Goal: Information Seeking & Learning: Find specific fact

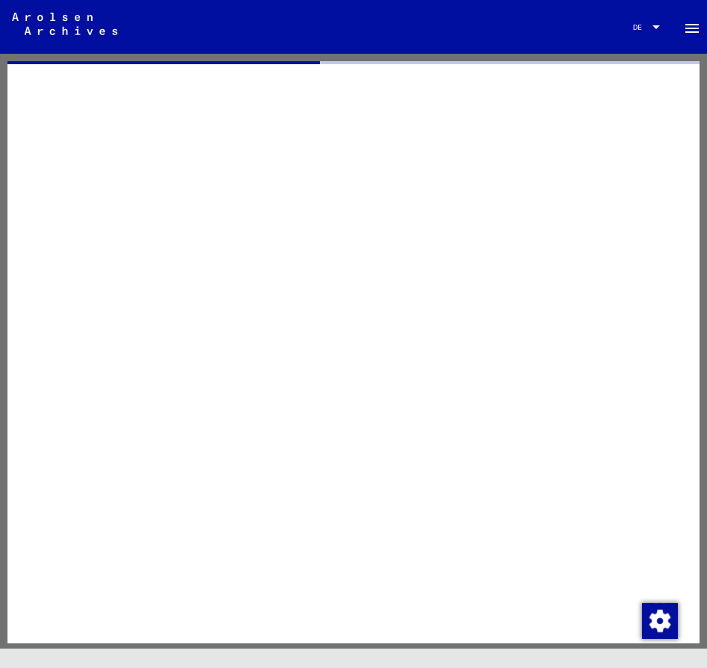
scroll to position [31, 29]
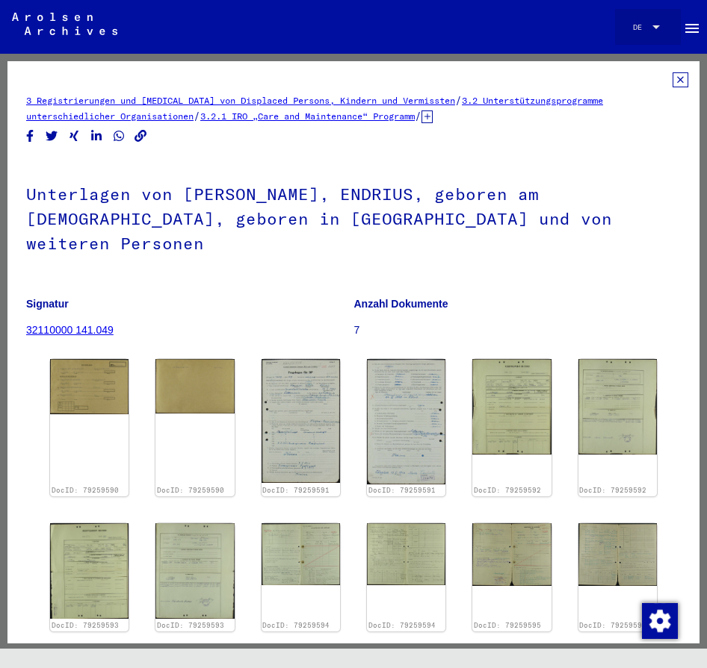
click at [652, 31] on div at bounding box center [655, 27] width 13 height 8
click at [654, 28] on span "English" at bounding box center [648, 27] width 31 height 10
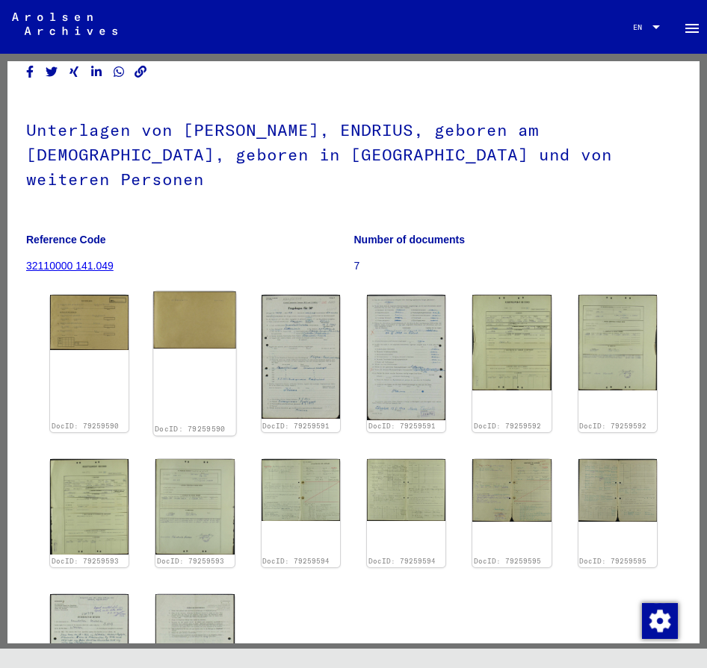
click at [179, 310] on img at bounding box center [195, 321] width 83 height 58
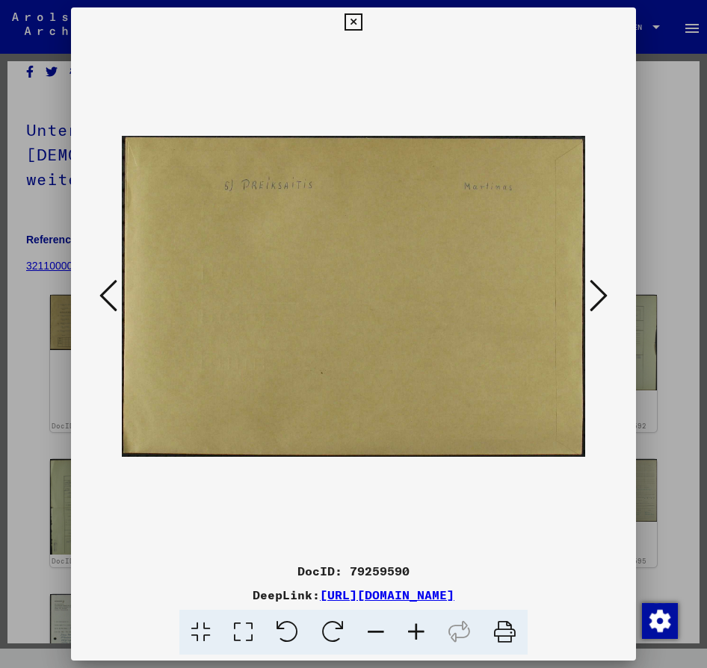
click at [108, 297] on icon at bounding box center [108, 296] width 18 height 36
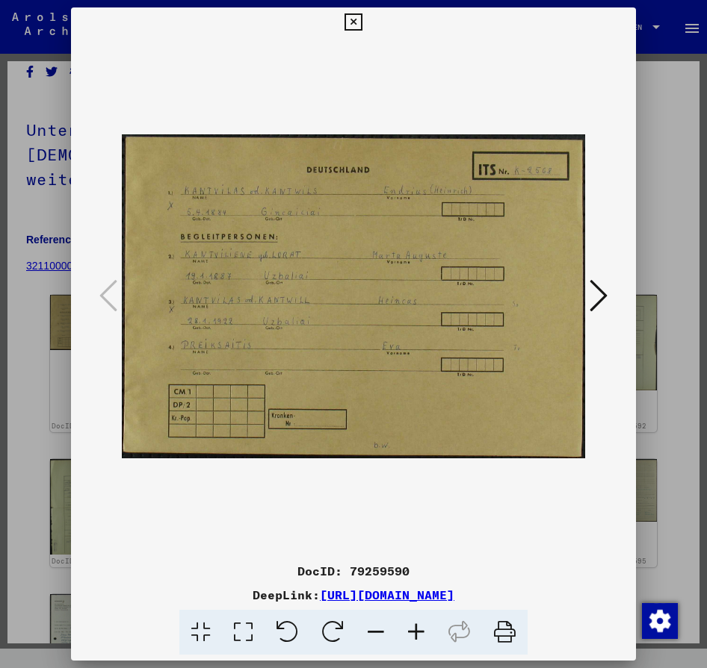
click at [601, 299] on icon at bounding box center [598, 296] width 18 height 36
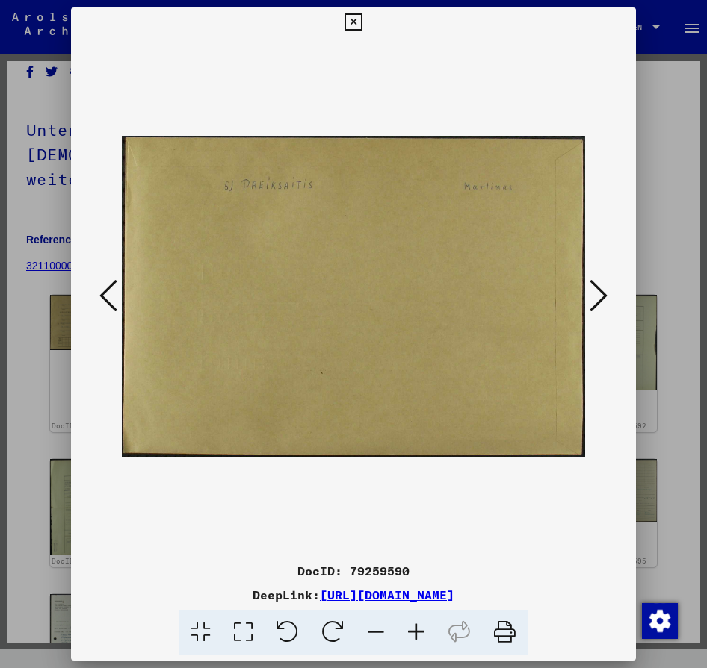
click at [601, 299] on icon at bounding box center [598, 296] width 18 height 36
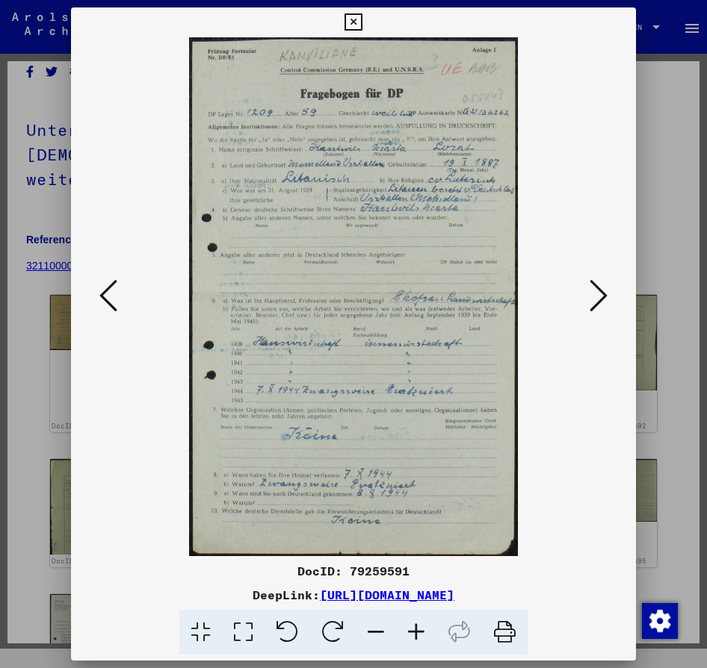
click at [601, 299] on icon at bounding box center [598, 296] width 18 height 36
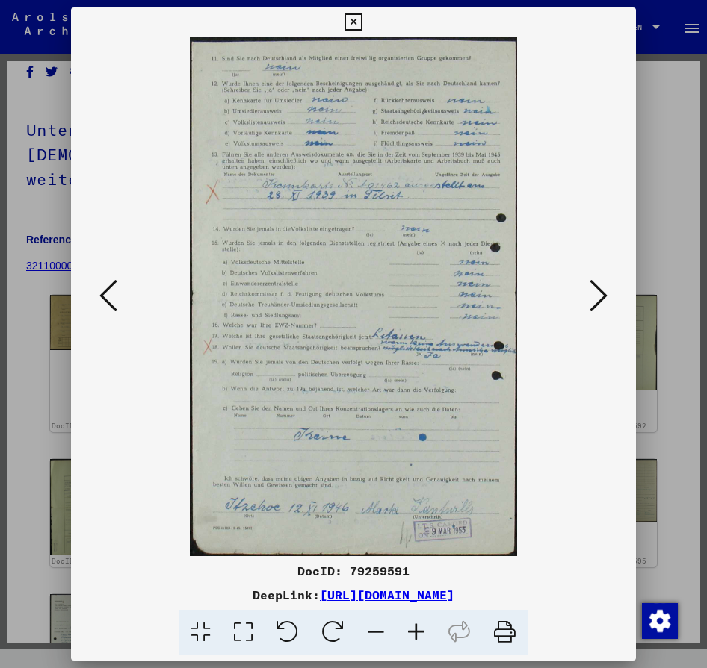
click at [601, 299] on icon at bounding box center [598, 296] width 18 height 36
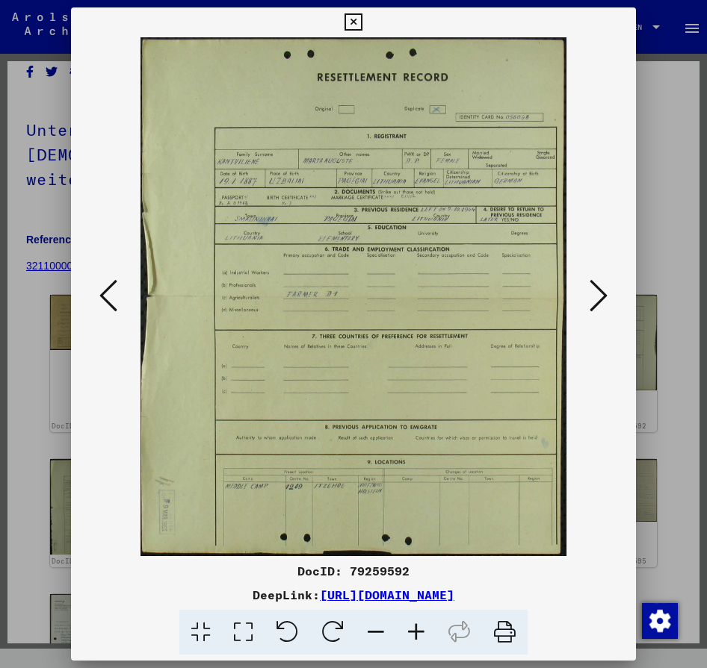
click at [599, 297] on icon at bounding box center [598, 296] width 18 height 36
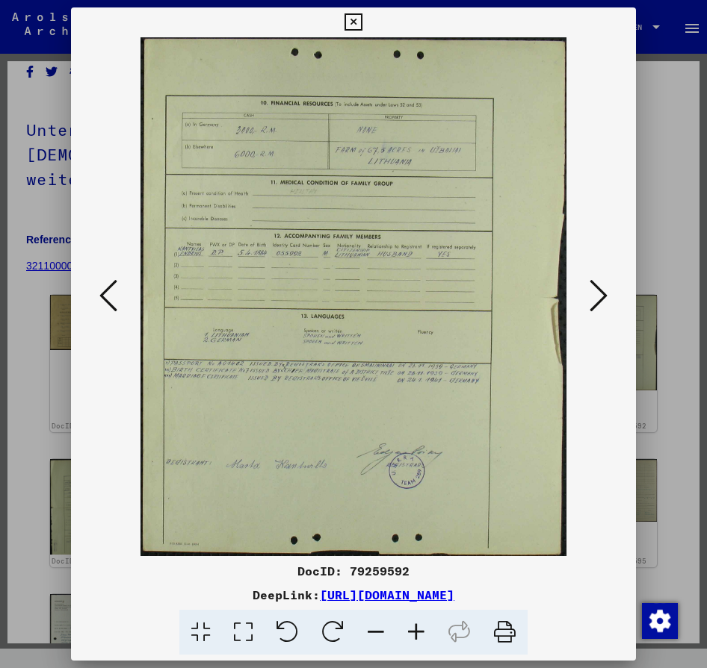
click at [117, 296] on icon at bounding box center [108, 296] width 18 height 36
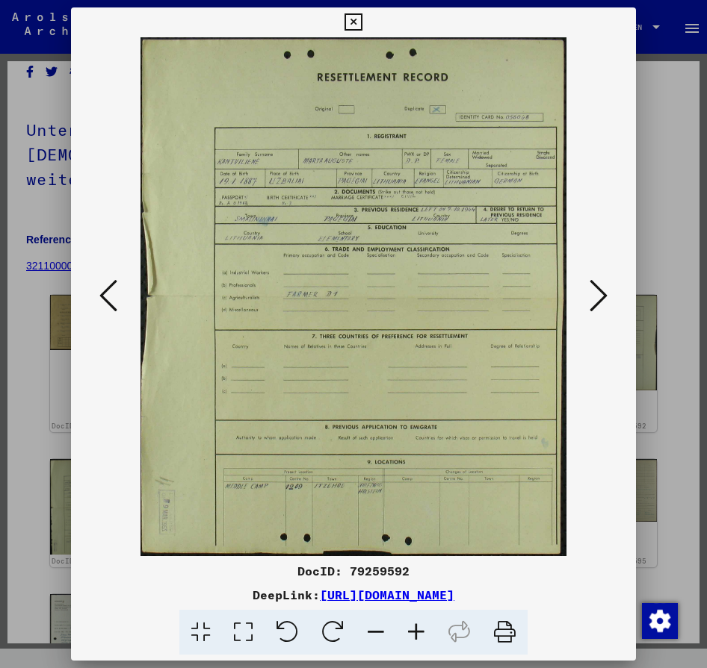
click at [586, 288] on button at bounding box center [598, 297] width 27 height 43
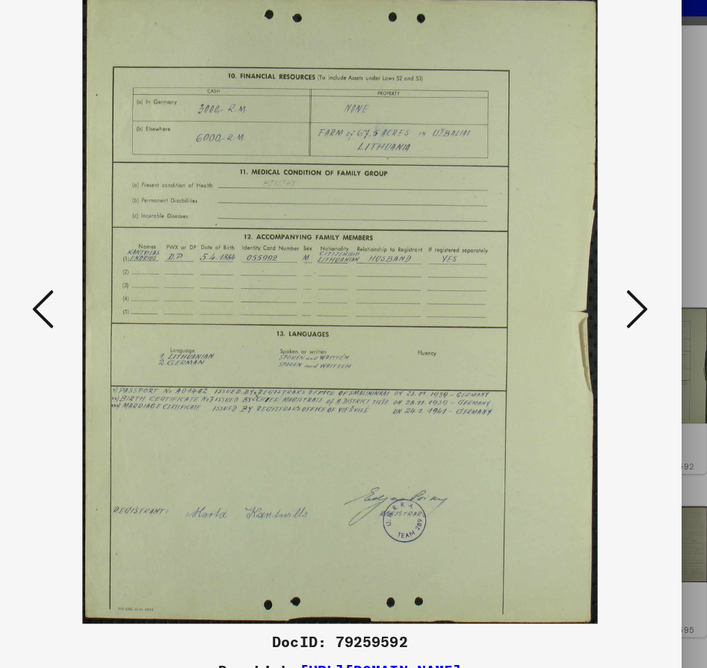
click at [585, 276] on button at bounding box center [598, 297] width 27 height 43
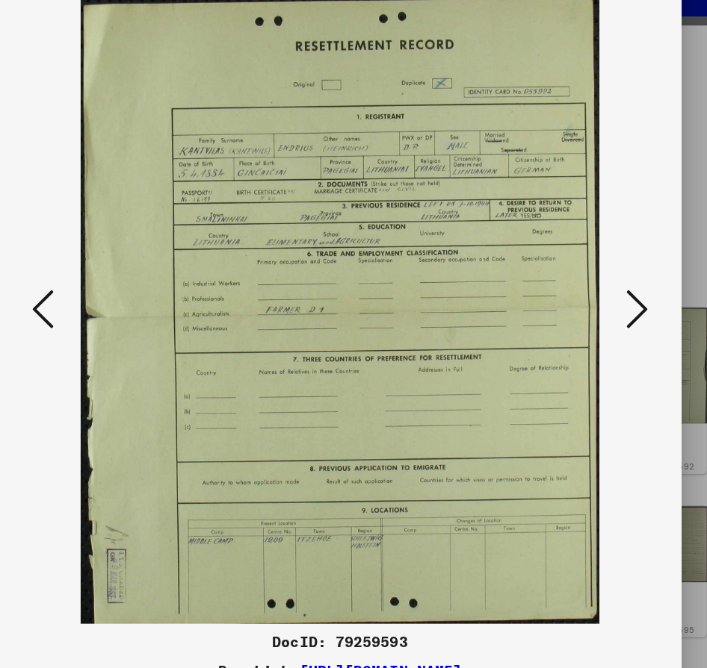
click at [589, 278] on icon at bounding box center [598, 296] width 18 height 36
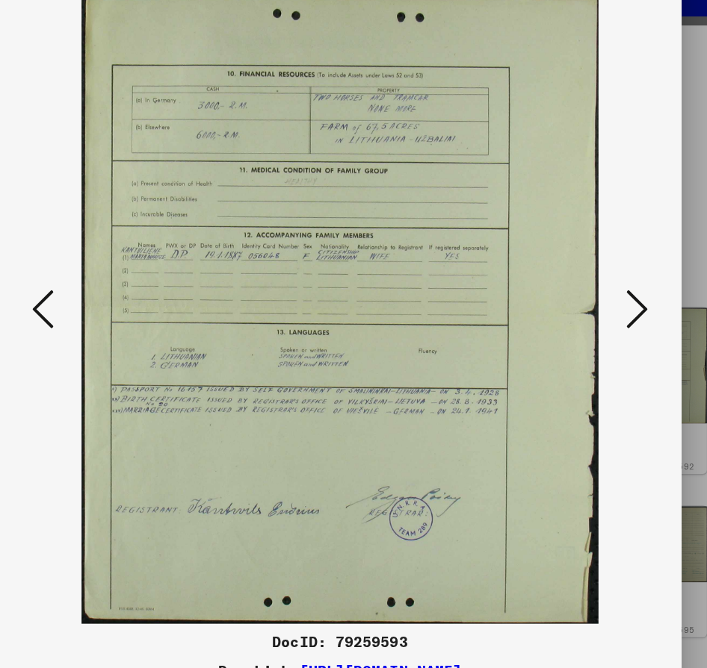
click at [585, 276] on button at bounding box center [598, 297] width 27 height 43
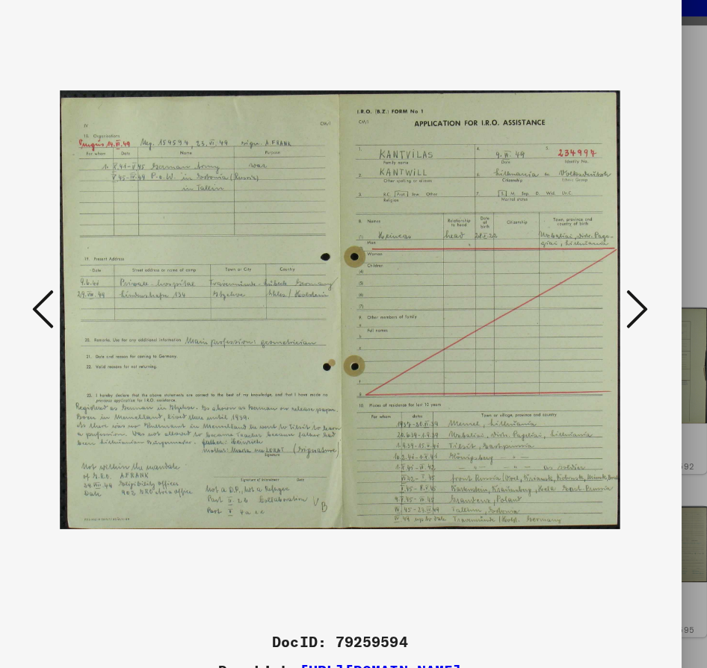
click at [585, 276] on button at bounding box center [598, 297] width 27 height 43
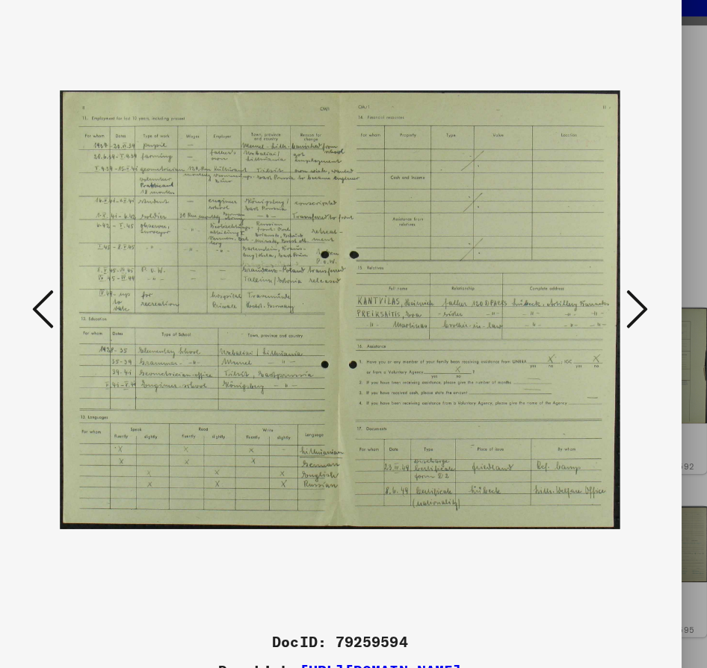
click at [585, 276] on button at bounding box center [598, 297] width 27 height 43
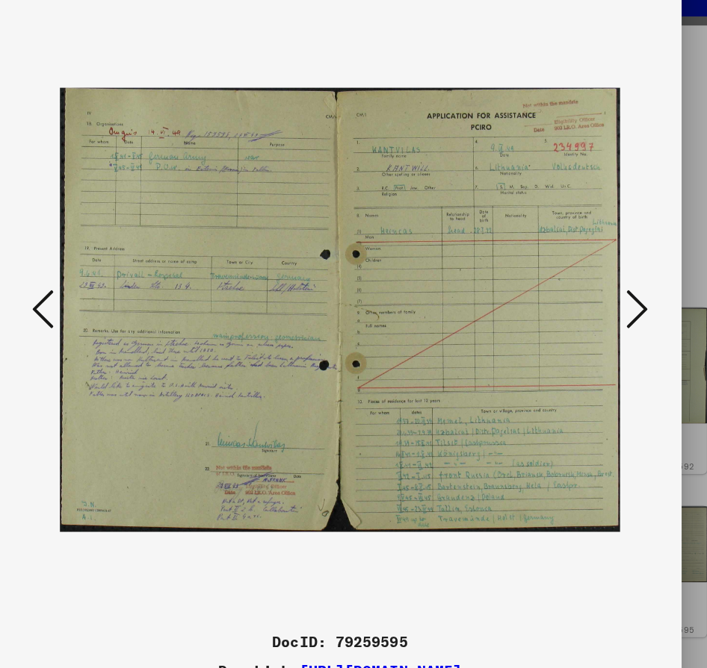
click at [585, 276] on button at bounding box center [598, 297] width 27 height 43
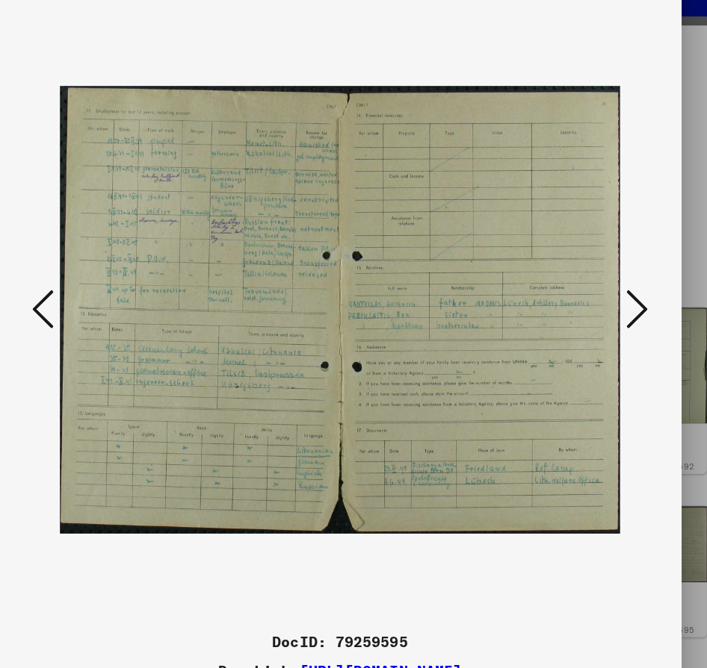
click at [585, 276] on button at bounding box center [598, 297] width 27 height 43
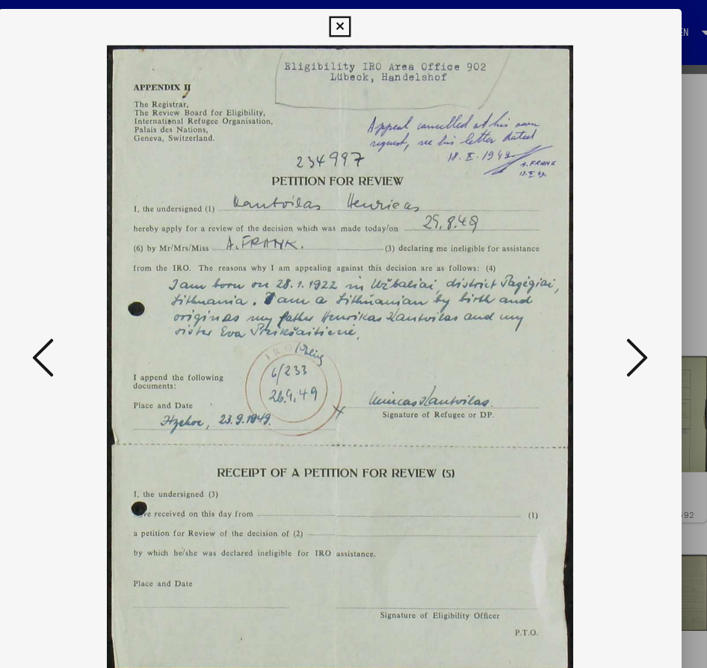
scroll to position [0, 0]
click at [362, 21] on icon at bounding box center [352, 22] width 17 height 18
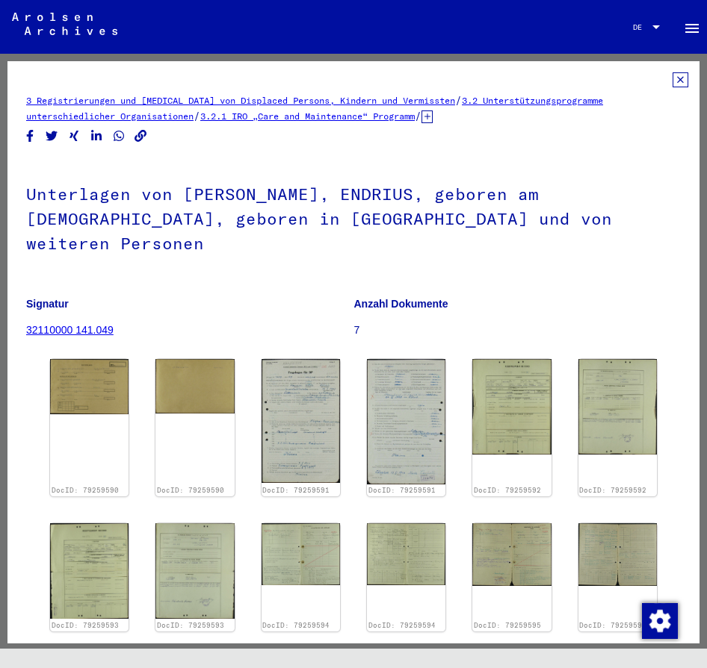
click at [676, 77] on icon at bounding box center [680, 79] width 16 height 15
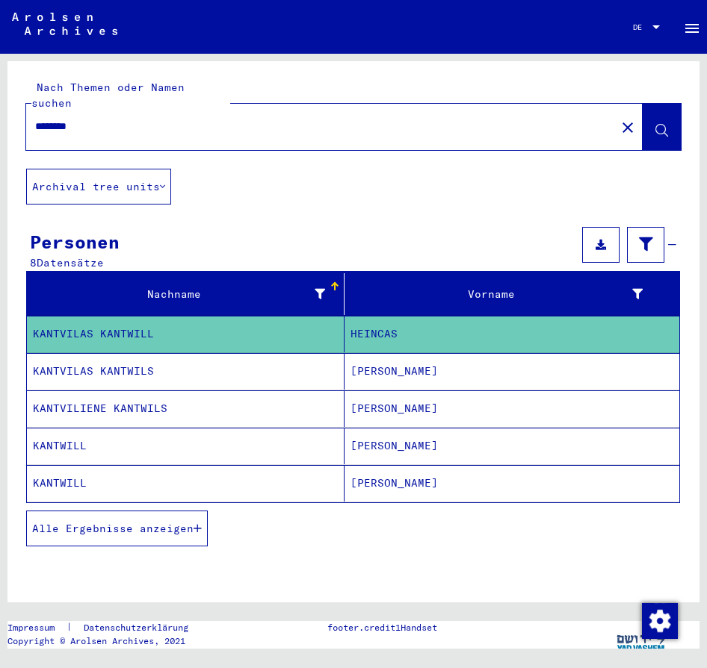
click at [648, 19] on div "DE DE" at bounding box center [648, 23] width 30 height 21
click at [645, 28] on span "English" at bounding box center [648, 27] width 31 height 10
click at [139, 511] on button "Alle Ergebnisse anzeigen" at bounding box center [117, 529] width 182 height 36
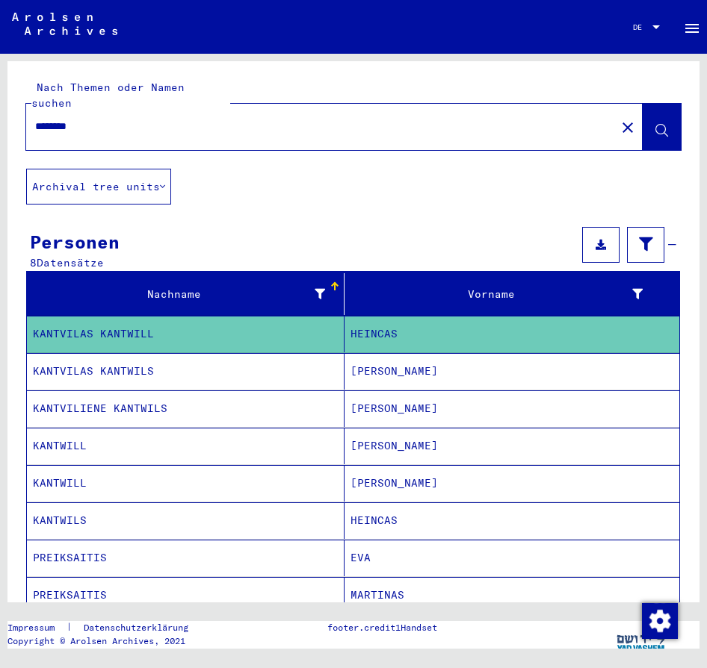
click at [256, 136] on div "Nach Themen oder Namen suchen ******** close" at bounding box center [353, 115] width 692 height 108
drag, startPoint x: 241, startPoint y: 100, endPoint x: 90, endPoint y: 100, distance: 150.9
click at [90, 110] on div "********" at bounding box center [316, 127] width 580 height 34
drag, startPoint x: 96, startPoint y: 109, endPoint x: 19, endPoint y: 109, distance: 76.9
click at [19, 109] on div "Nach Themen oder Namen suchen ******** close" at bounding box center [353, 115] width 692 height 108
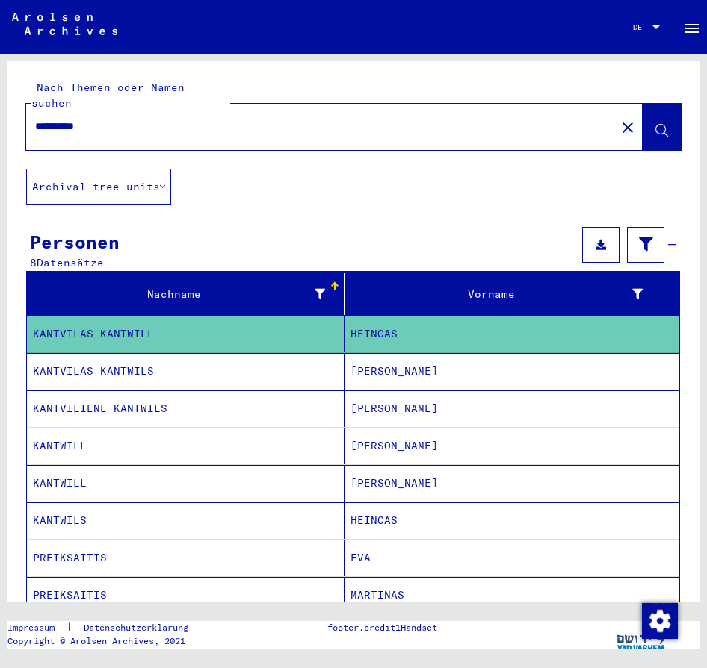
type input "**********"
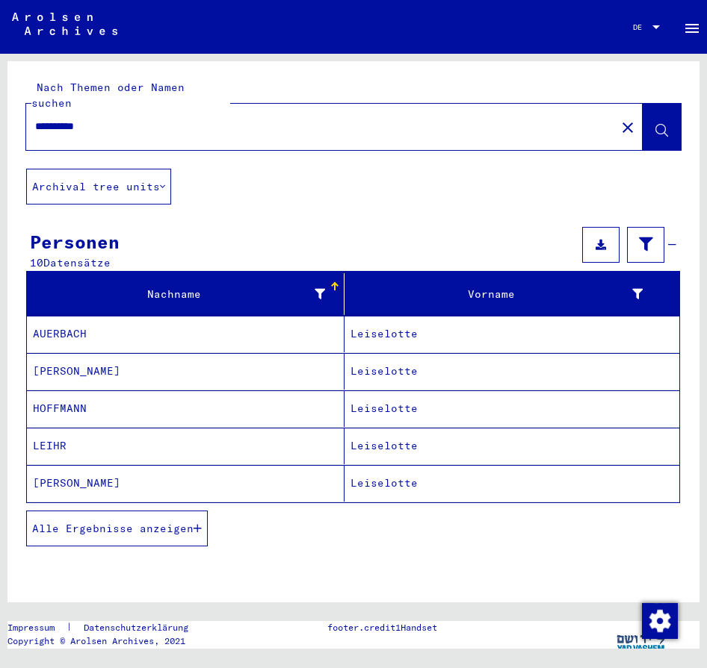
click at [635, 25] on mat-select-trigger "DE" at bounding box center [637, 27] width 9 height 10
click at [641, 32] on span "English" at bounding box center [660, 27] width 55 height 22
click at [97, 529] on button "Alle Ergebnisse anzeigen" at bounding box center [117, 529] width 182 height 36
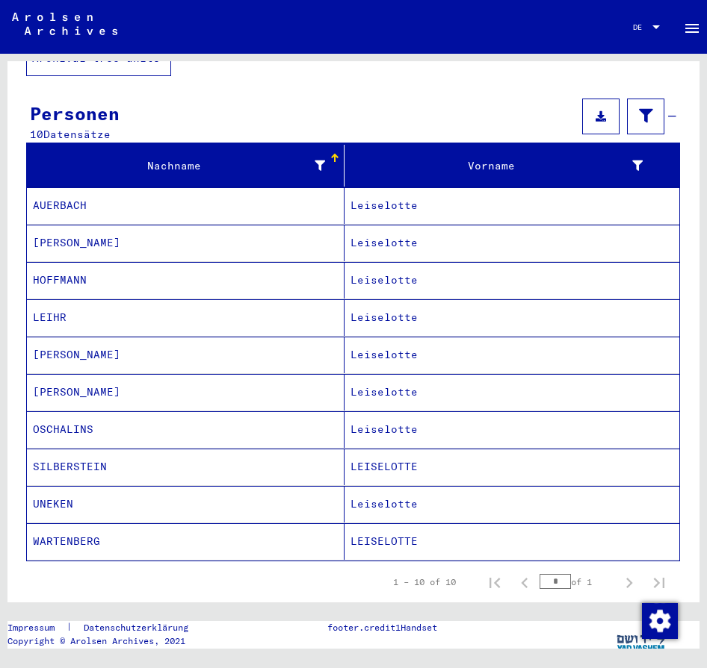
scroll to position [129, 0]
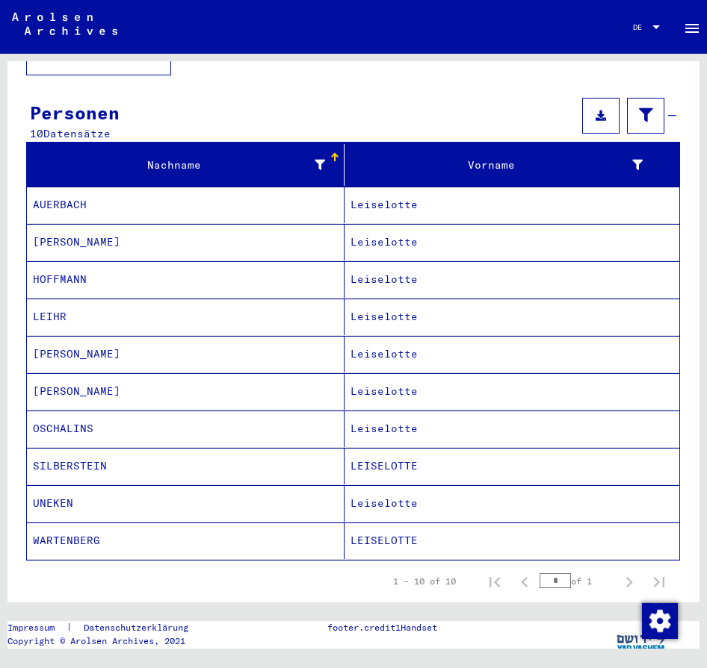
click at [51, 343] on mat-cell "[PERSON_NAME]" at bounding box center [185, 354] width 317 height 37
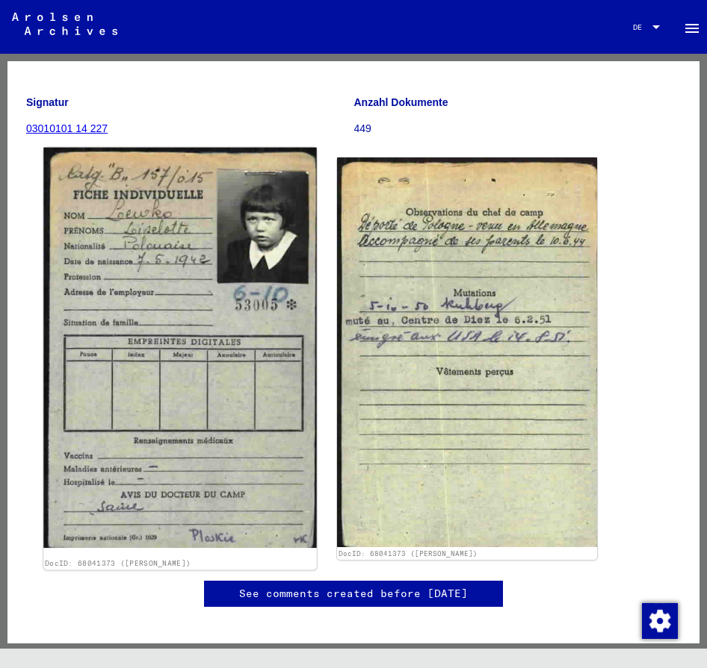
scroll to position [176, 0]
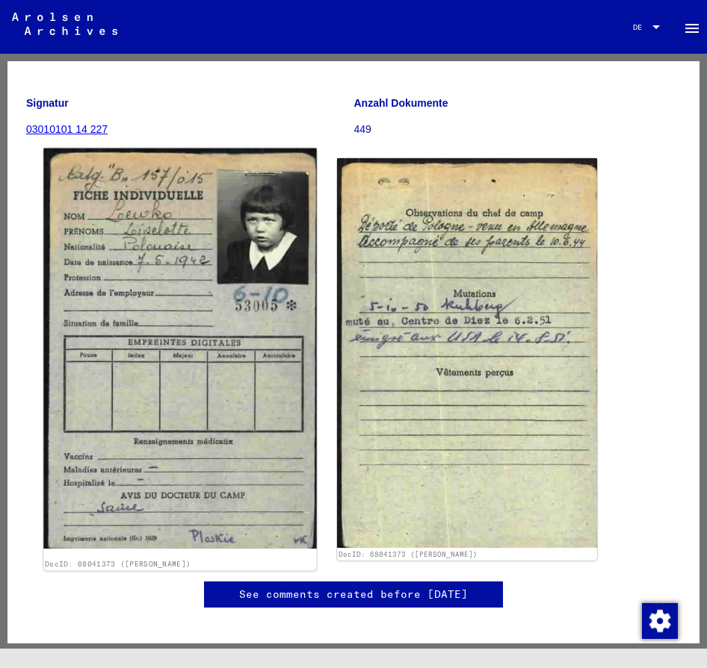
click at [220, 373] on img at bounding box center [179, 349] width 273 height 401
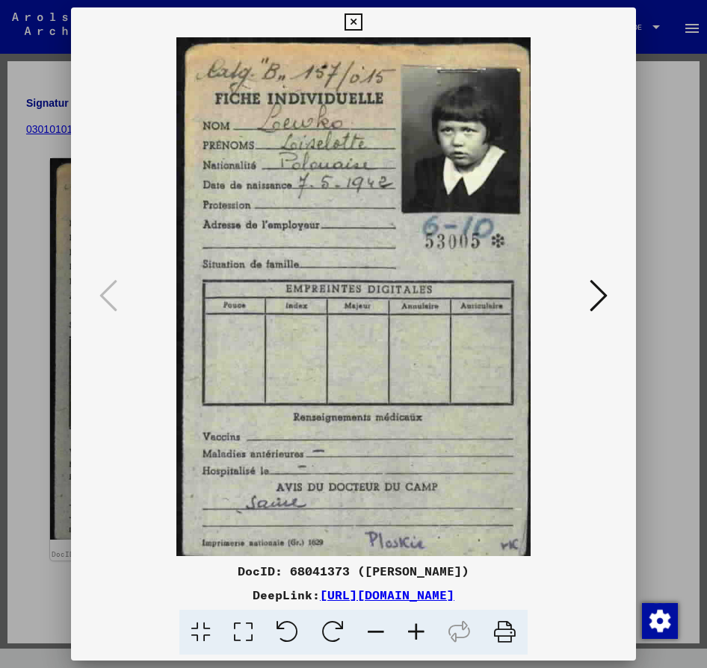
click at [593, 305] on icon at bounding box center [598, 296] width 18 height 36
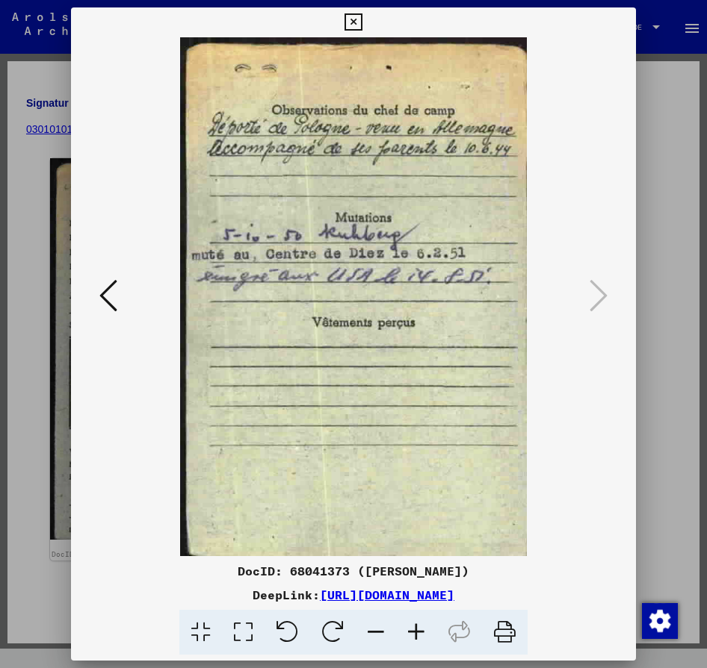
click at [117, 317] on button at bounding box center [108, 297] width 27 height 43
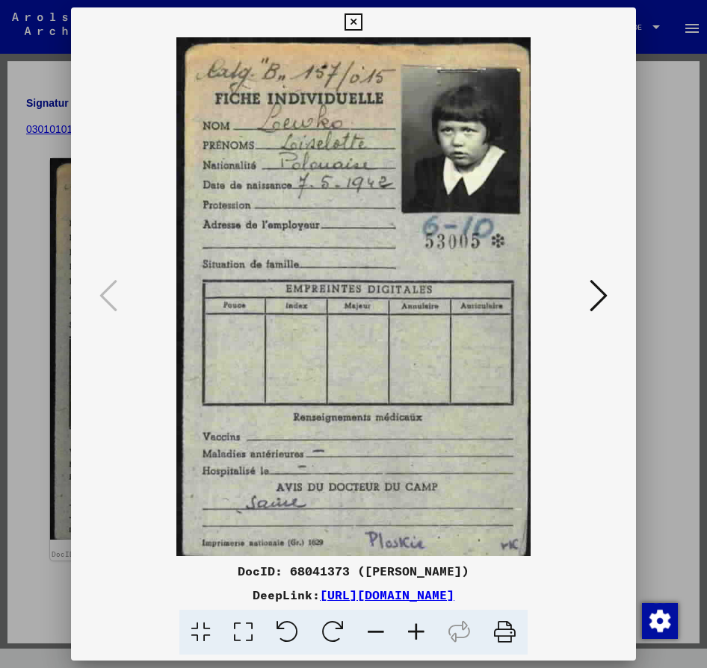
click at [366, 24] on div at bounding box center [353, 22] width 26 height 30
click at [362, 17] on icon at bounding box center [352, 22] width 17 height 18
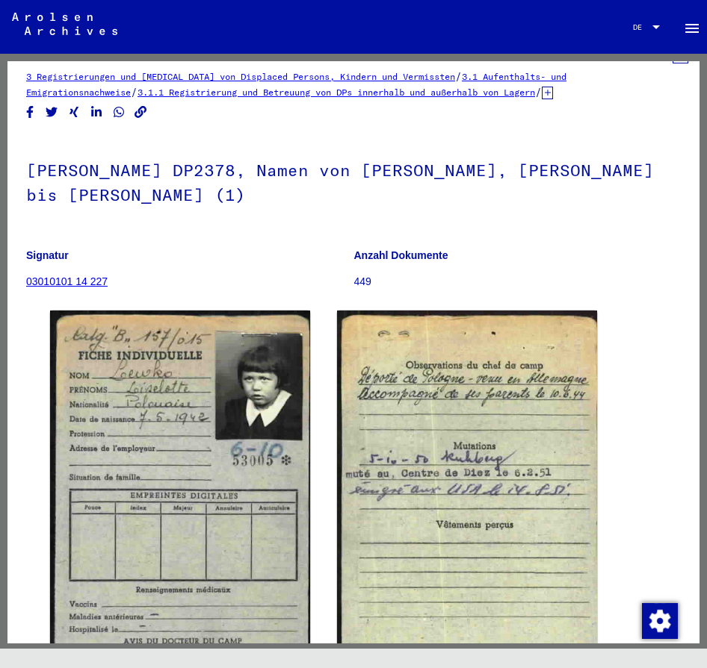
scroll to position [0, 0]
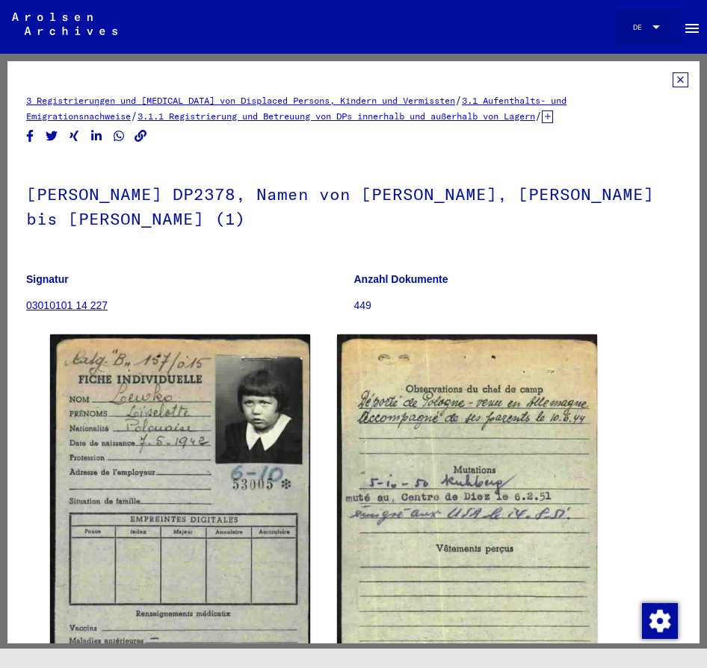
click at [651, 26] on div at bounding box center [655, 27] width 13 height 8
click at [646, 46] on span "Deutsch" at bounding box center [648, 50] width 31 height 10
click at [650, 27] on div at bounding box center [655, 27] width 13 height 8
click at [650, 35] on span "English" at bounding box center [648, 34] width 31 height 10
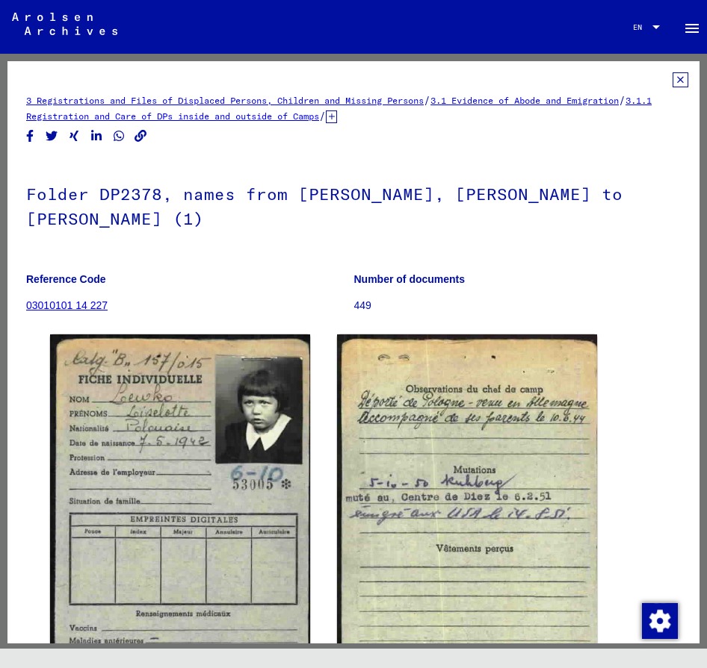
click at [675, 79] on icon at bounding box center [680, 79] width 16 height 15
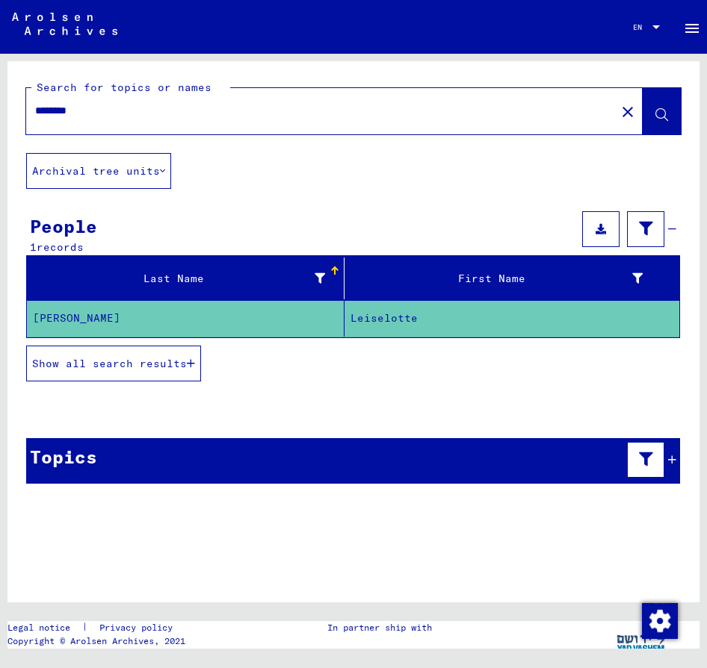
drag, startPoint x: 243, startPoint y: 105, endPoint x: 3, endPoint y: 94, distance: 240.0
click at [1, 93] on div "Search for topics or names ******** close Archival tree units People 1 records …" at bounding box center [353, 351] width 707 height 595
type input "**********"
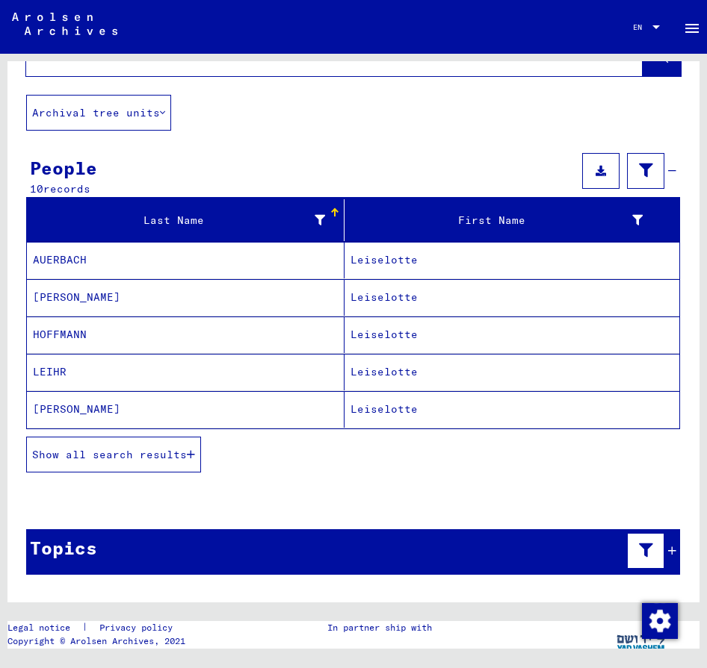
scroll to position [58, 0]
click at [157, 453] on span "Show all search results" at bounding box center [109, 454] width 155 height 13
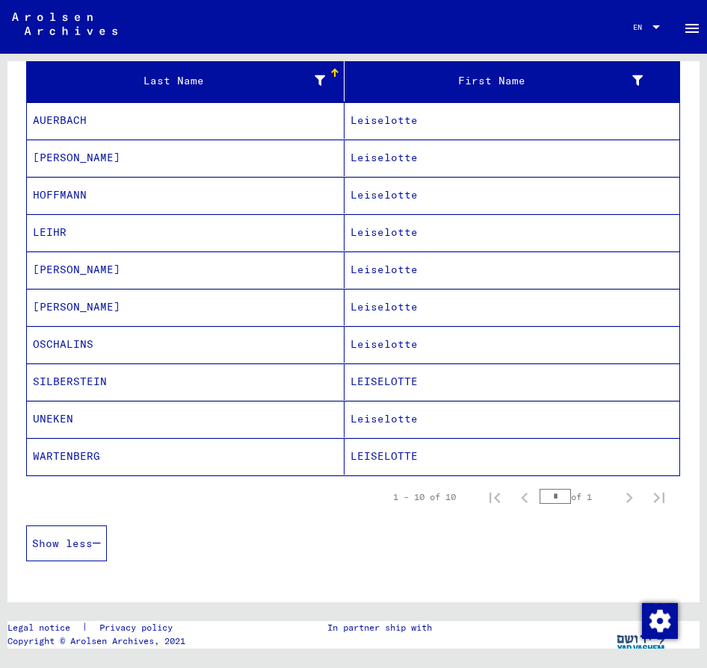
scroll to position [199, 0]
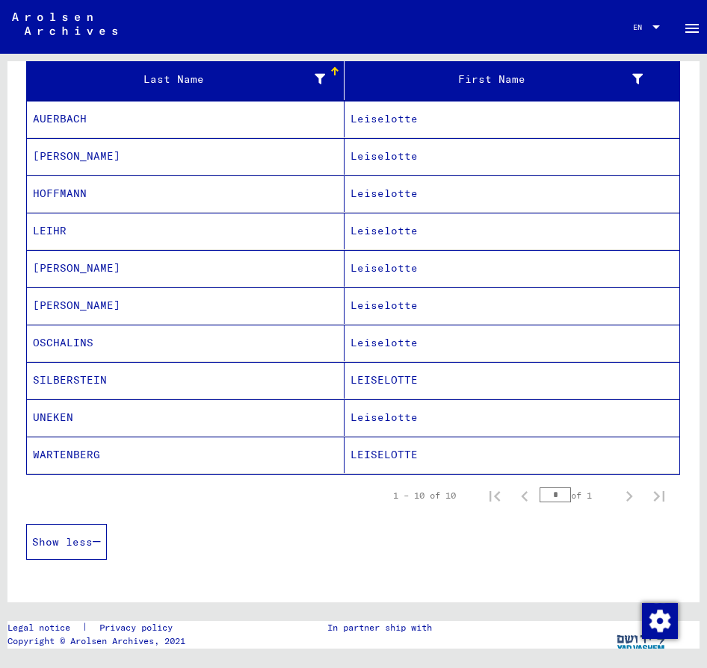
click at [79, 163] on mat-cell "[PERSON_NAME]" at bounding box center [185, 156] width 317 height 37
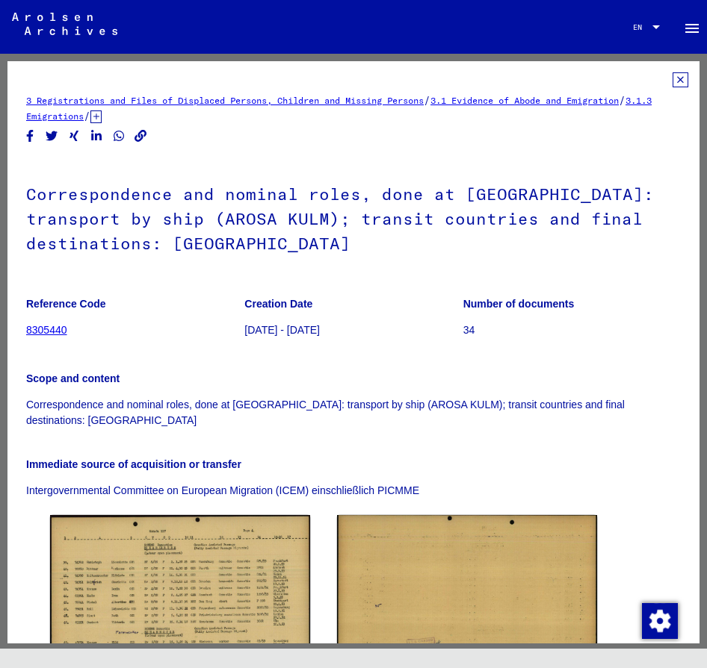
click at [680, 81] on icon at bounding box center [680, 79] width 16 height 15
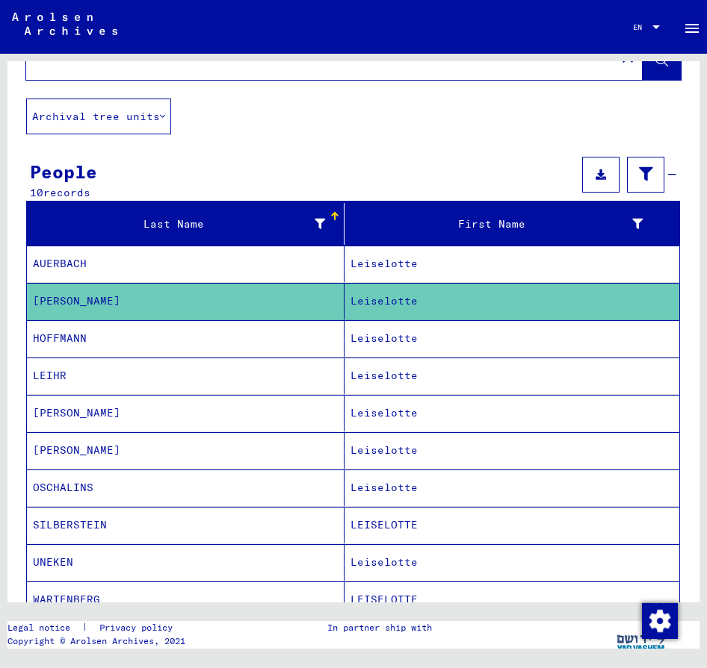
scroll to position [74, 0]
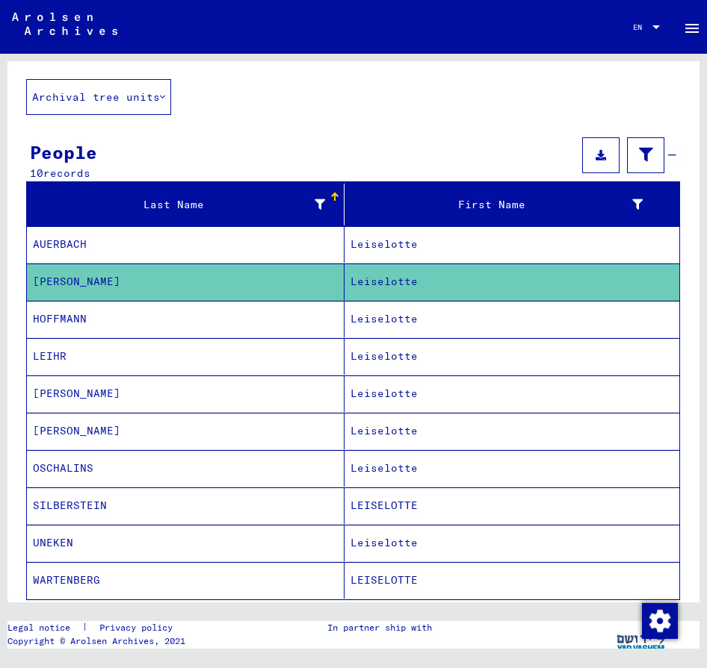
click at [138, 403] on mat-cell "[PERSON_NAME]" at bounding box center [185, 394] width 317 height 37
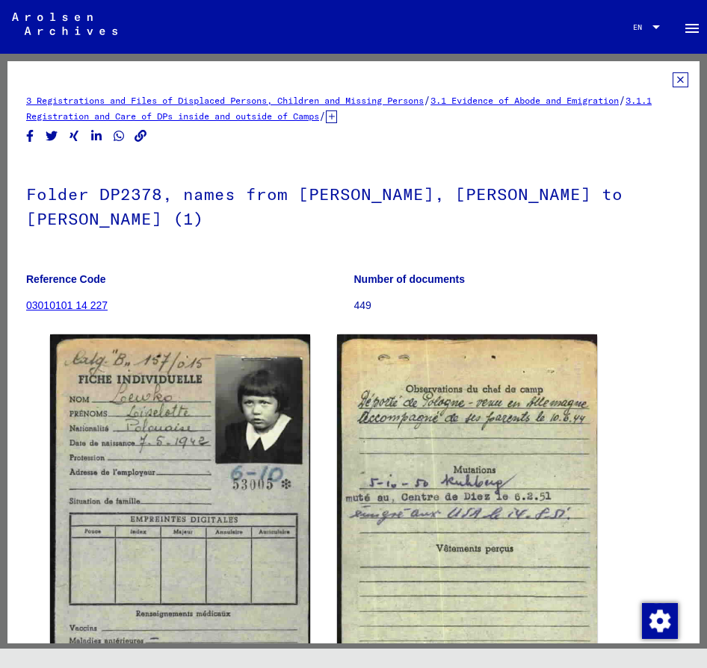
click at [680, 82] on icon at bounding box center [680, 79] width 16 height 15
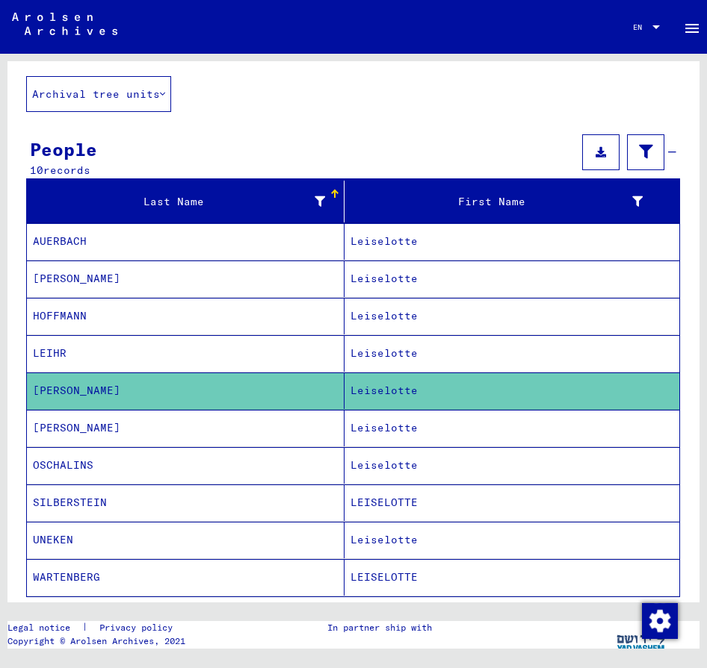
scroll to position [91, 0]
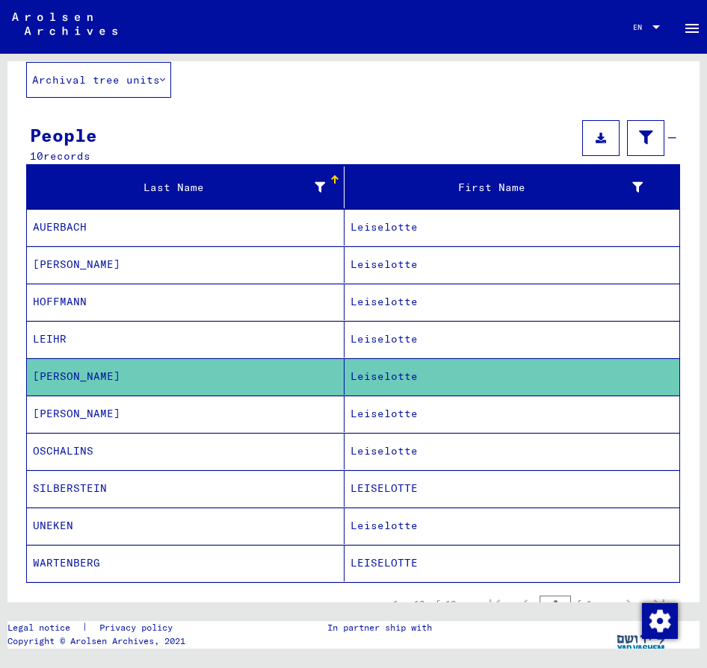
click at [134, 521] on mat-cell "UNEKEN" at bounding box center [185, 526] width 317 height 37
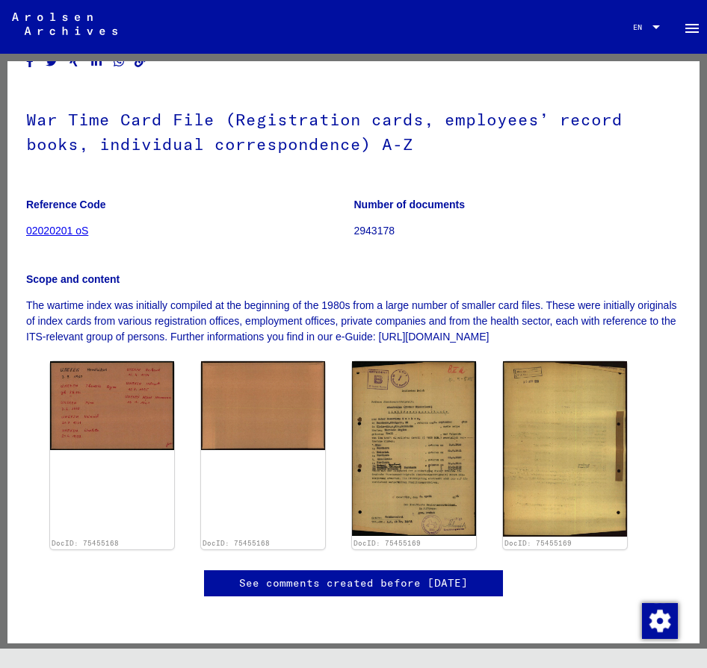
scroll to position [91, 0]
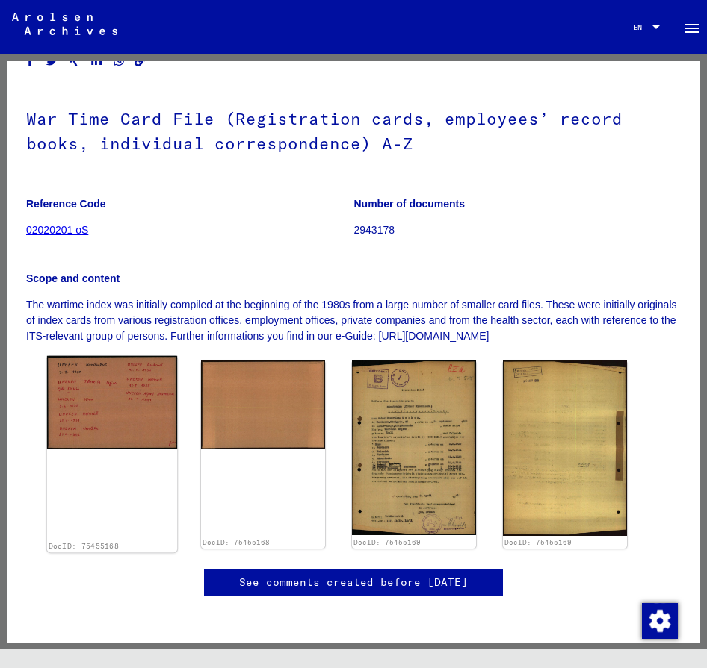
click at [134, 402] on img at bounding box center [112, 402] width 130 height 93
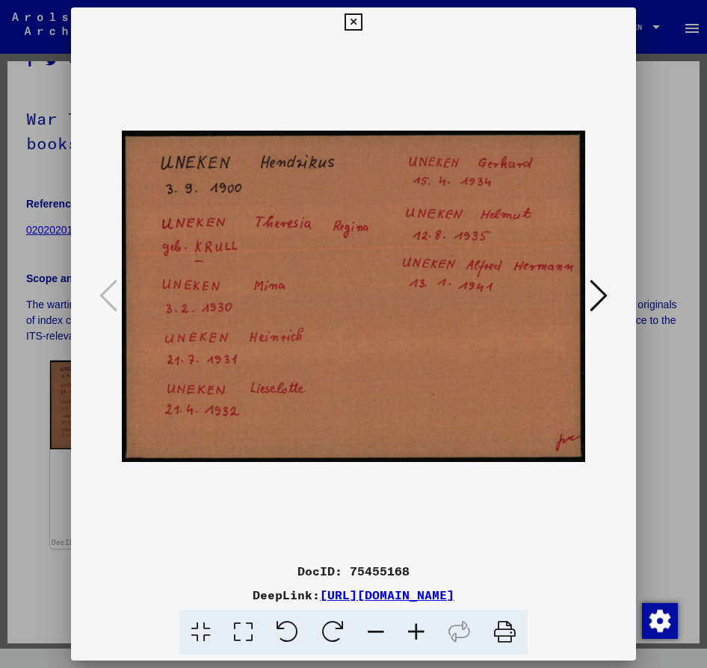
click at [592, 290] on icon at bounding box center [598, 296] width 18 height 36
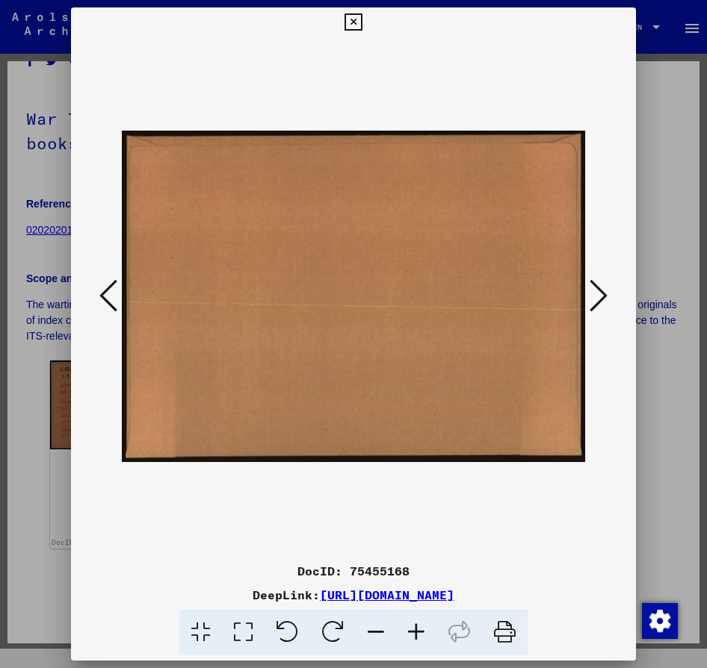
click at [592, 290] on icon at bounding box center [598, 296] width 18 height 36
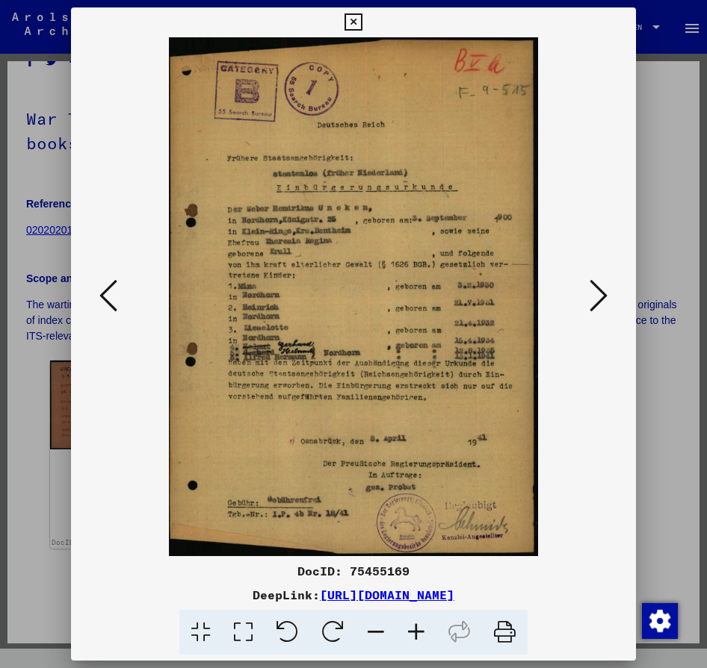
click at [592, 290] on icon at bounding box center [598, 296] width 18 height 36
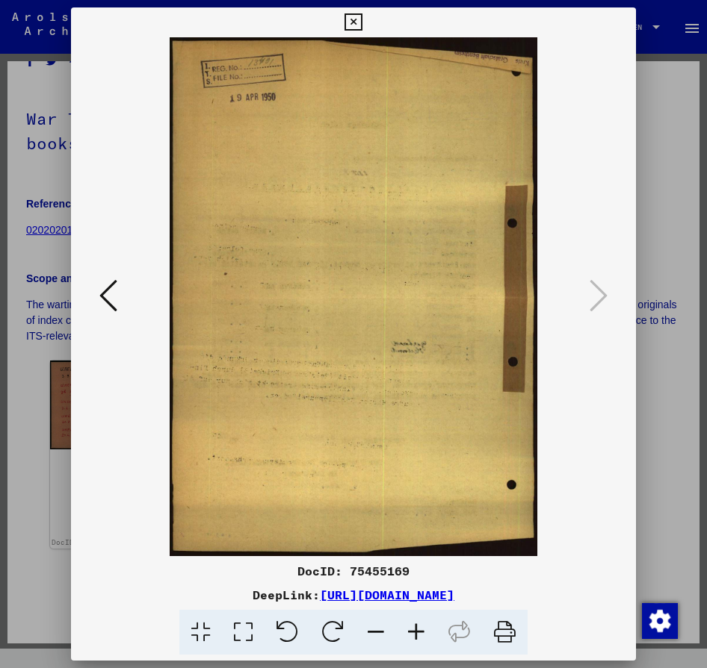
click at [362, 18] on icon at bounding box center [352, 22] width 17 height 18
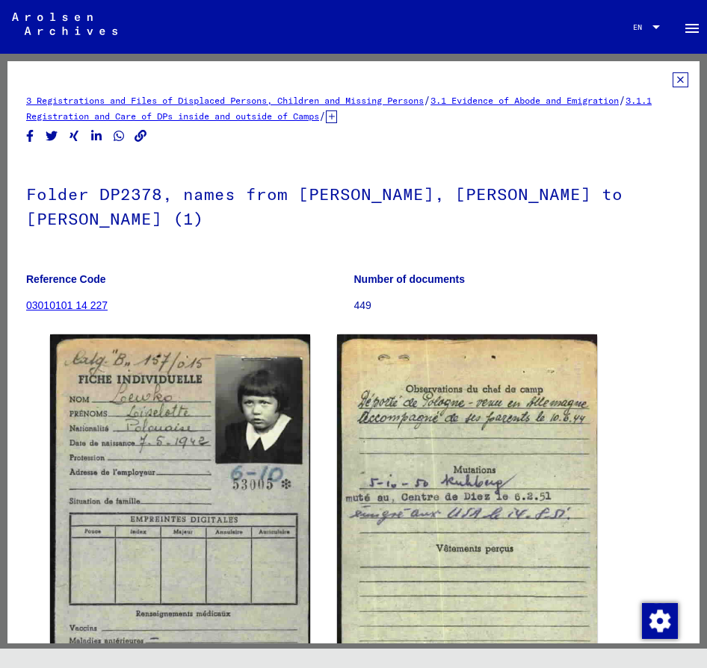
click at [679, 82] on icon at bounding box center [680, 79] width 16 height 15
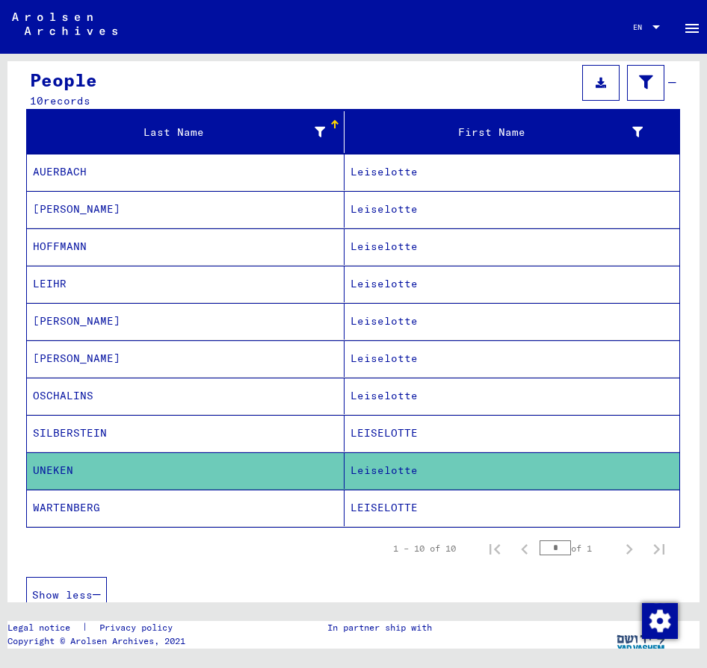
scroll to position [147, 0]
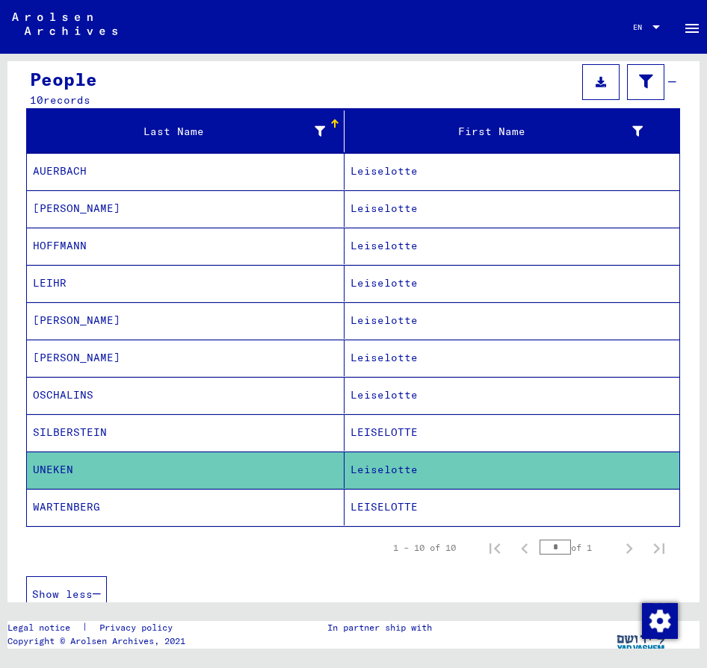
click at [119, 508] on mat-cell "WARTENBERG" at bounding box center [185, 507] width 317 height 37
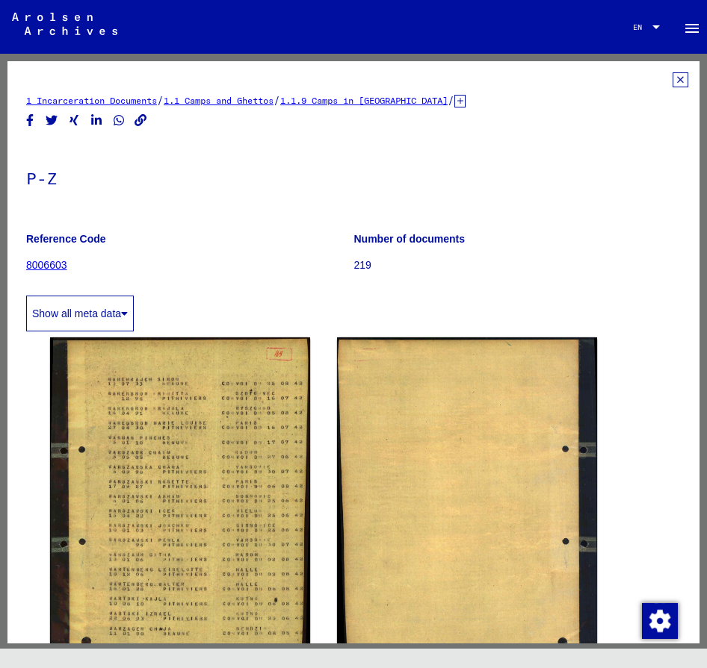
click at [675, 81] on icon at bounding box center [680, 79] width 16 height 15
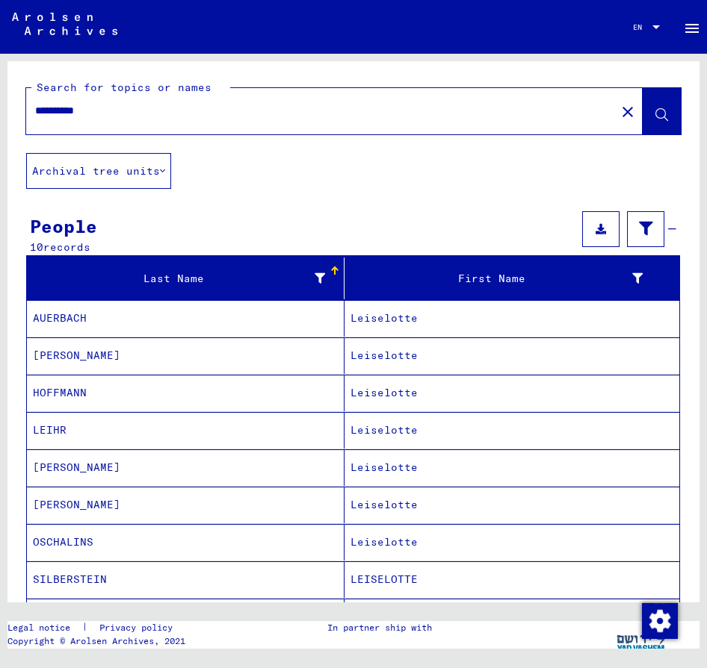
scroll to position [110, 0]
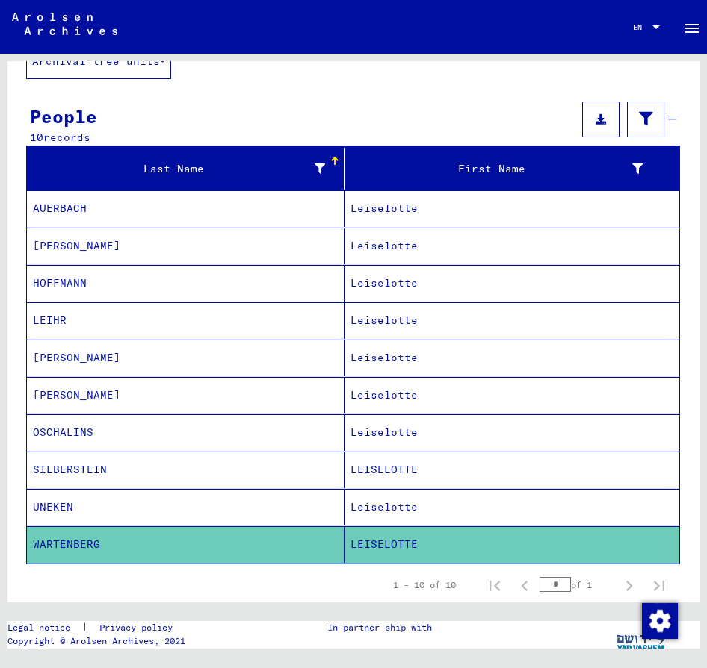
click at [75, 211] on mat-cell "AUERBACH" at bounding box center [185, 208] width 317 height 37
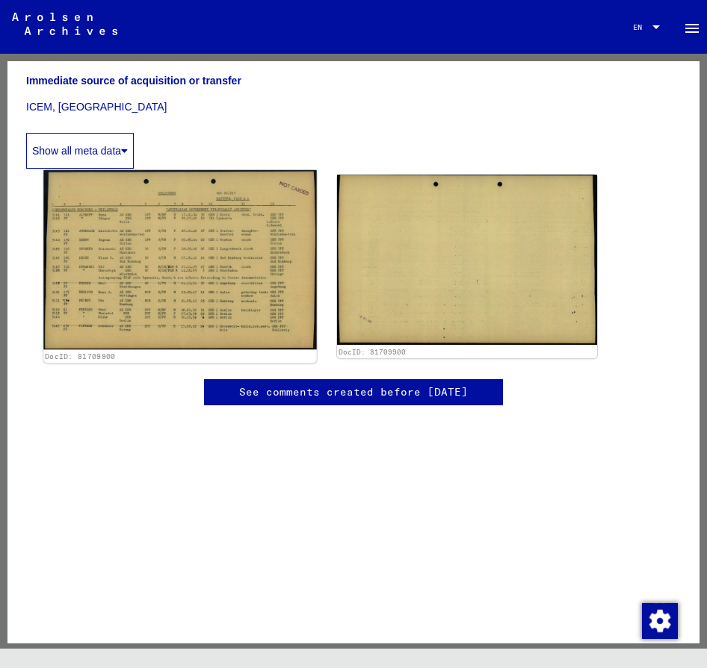
click at [216, 236] on img at bounding box center [179, 260] width 273 height 180
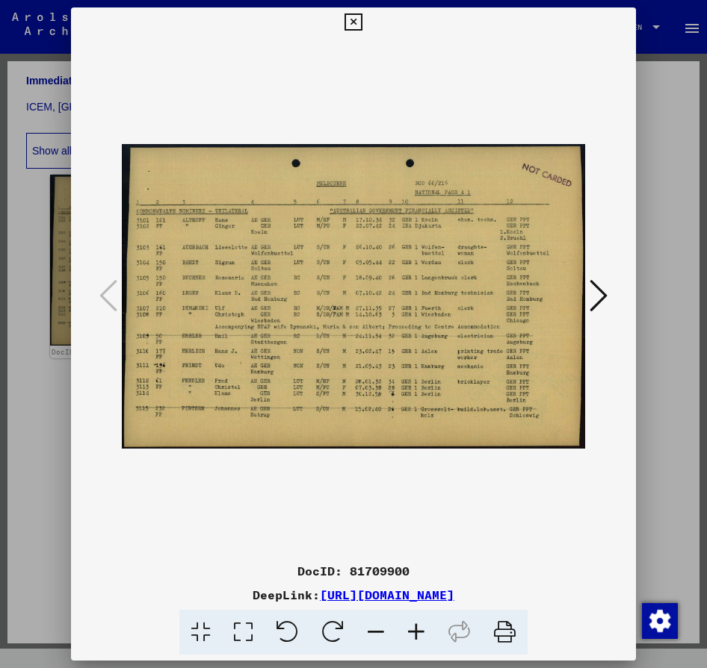
click at [362, 14] on icon at bounding box center [352, 22] width 17 height 18
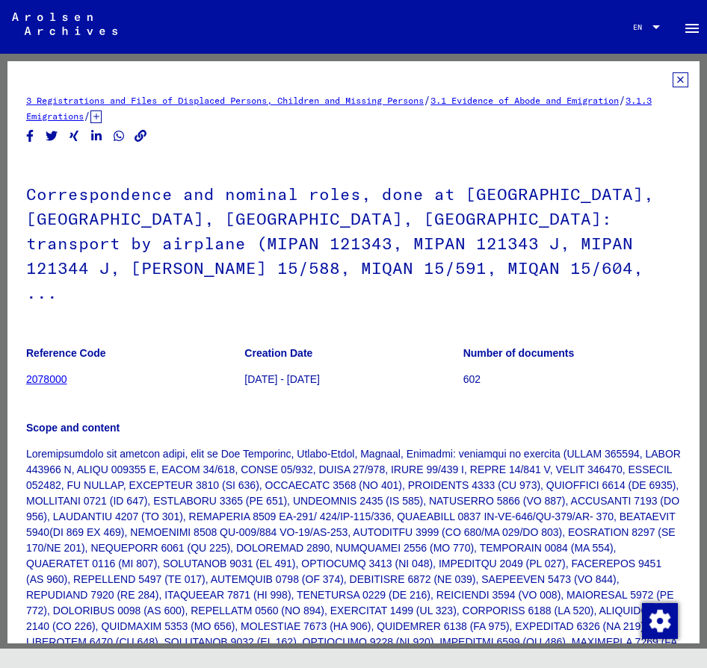
click at [680, 84] on icon at bounding box center [680, 79] width 16 height 15
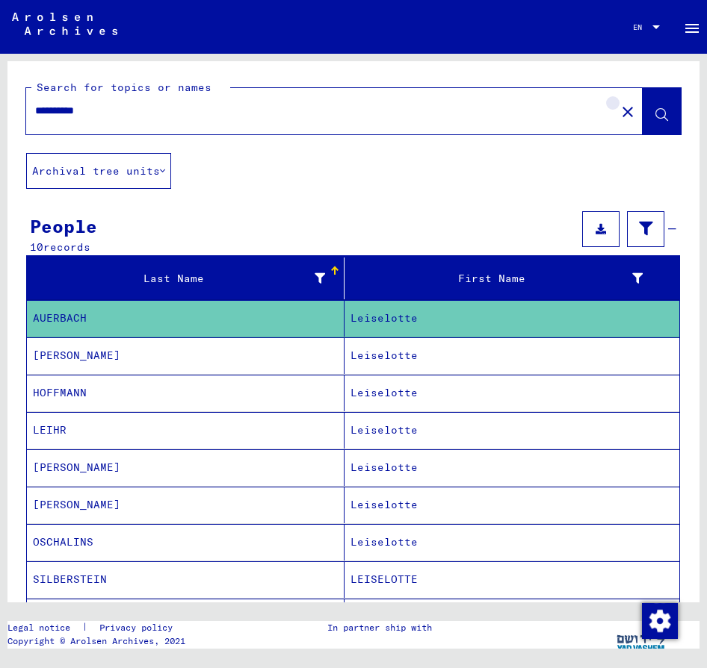
click at [621, 112] on mat-icon "close" at bounding box center [627, 112] width 18 height 18
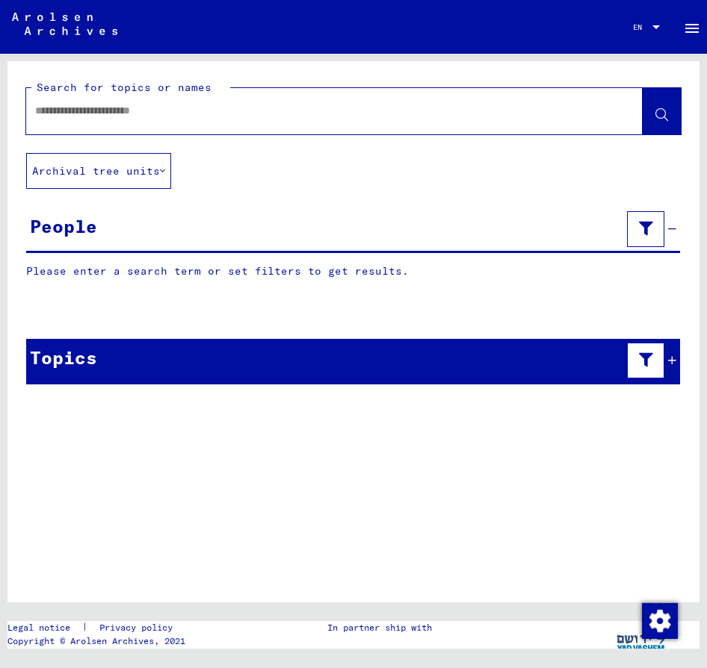
click at [475, 114] on input "text" at bounding box center [320, 111] width 571 height 16
type input "**********"
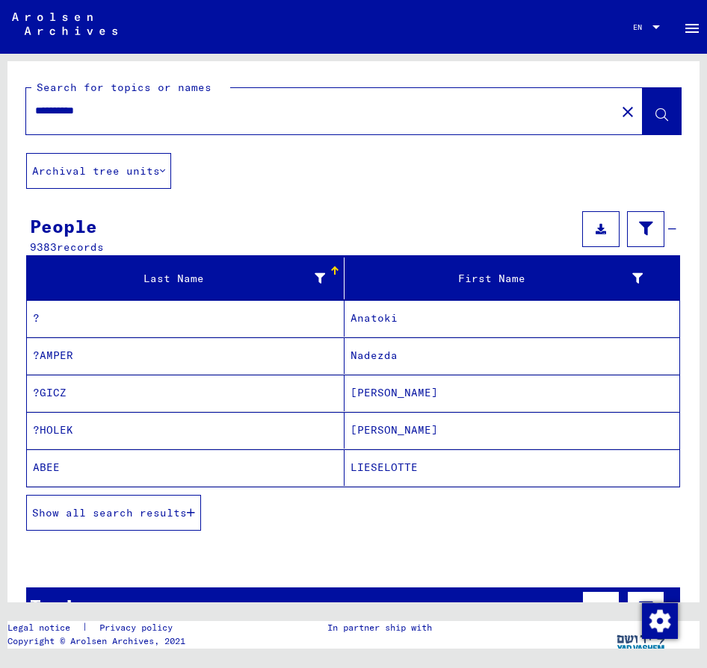
click at [164, 506] on span "Show all search results" at bounding box center [109, 512] width 155 height 13
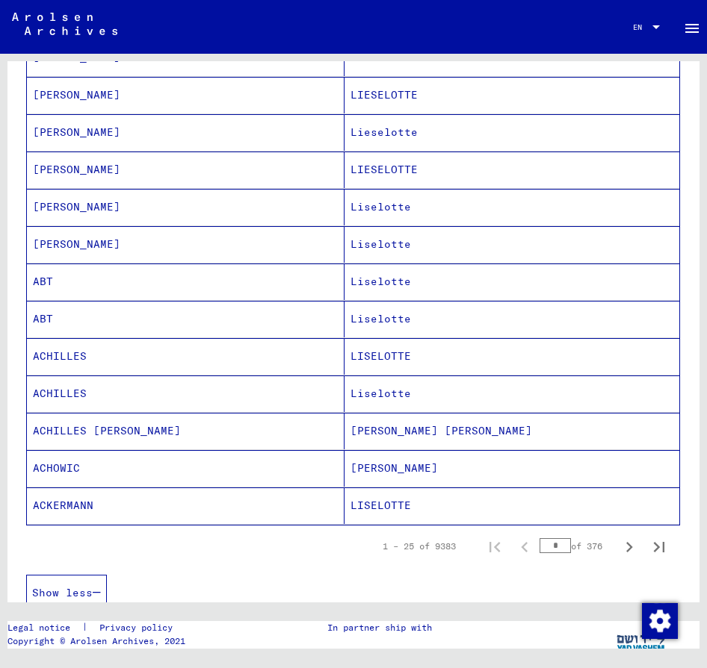
scroll to position [722, 0]
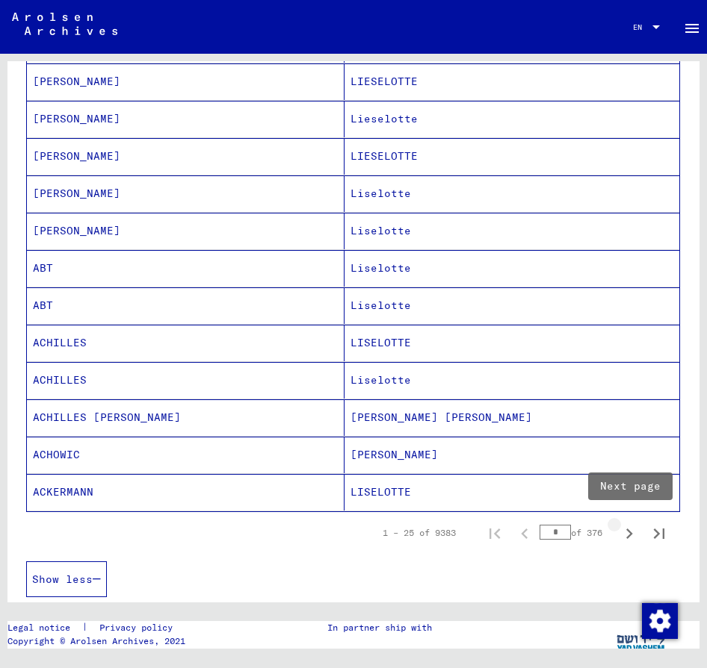
click at [637, 535] on icon "Next page" at bounding box center [628, 534] width 21 height 21
type input "*"
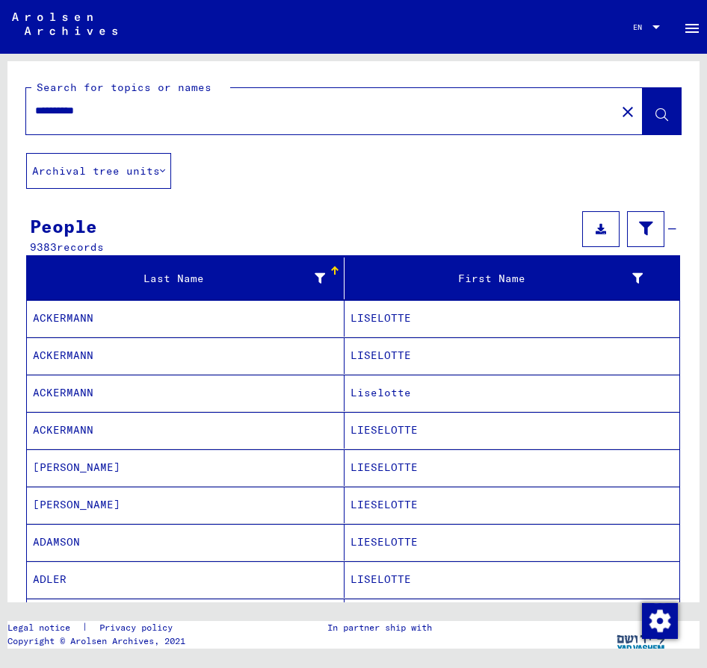
scroll to position [0, 0]
click at [328, 99] on div "**********" at bounding box center [316, 111] width 580 height 34
click at [287, 103] on input "**********" at bounding box center [320, 111] width 571 height 16
click at [294, 104] on input "**********" at bounding box center [320, 111] width 571 height 16
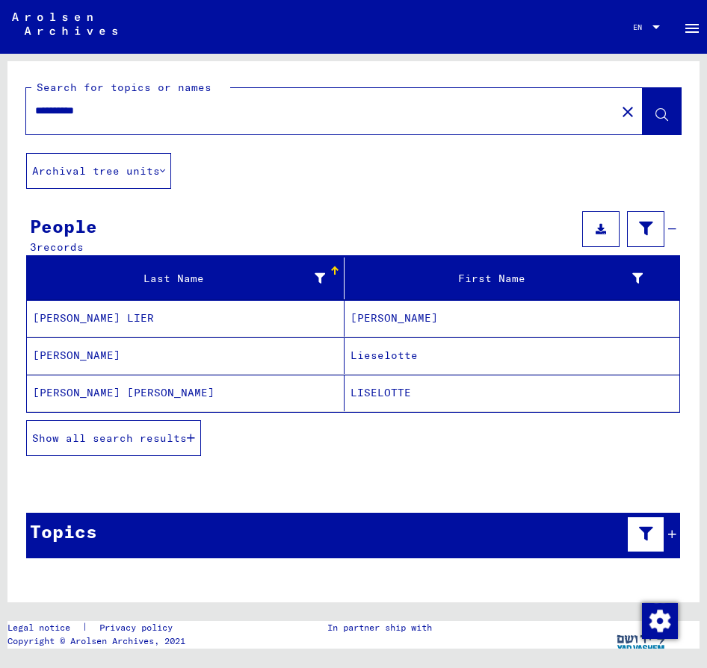
type input "**********"
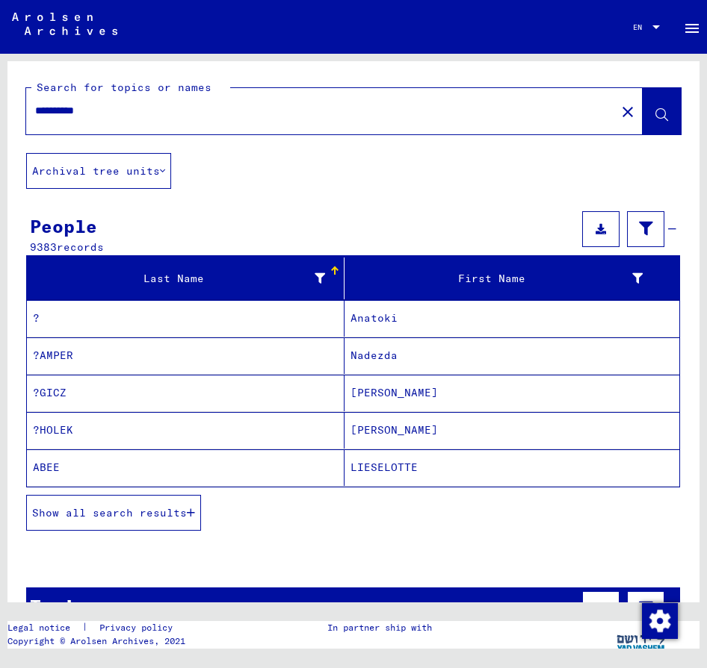
click at [164, 521] on button "Show all search results" at bounding box center [113, 513] width 175 height 36
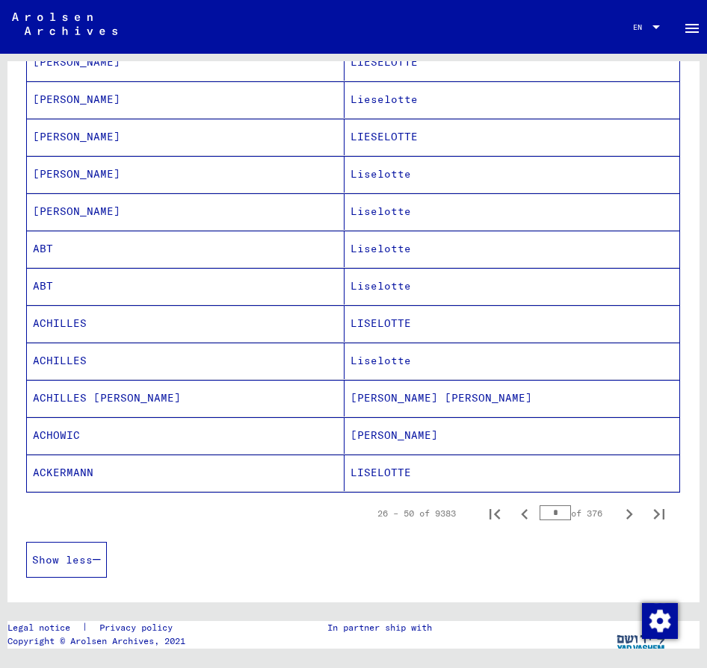
scroll to position [745, 0]
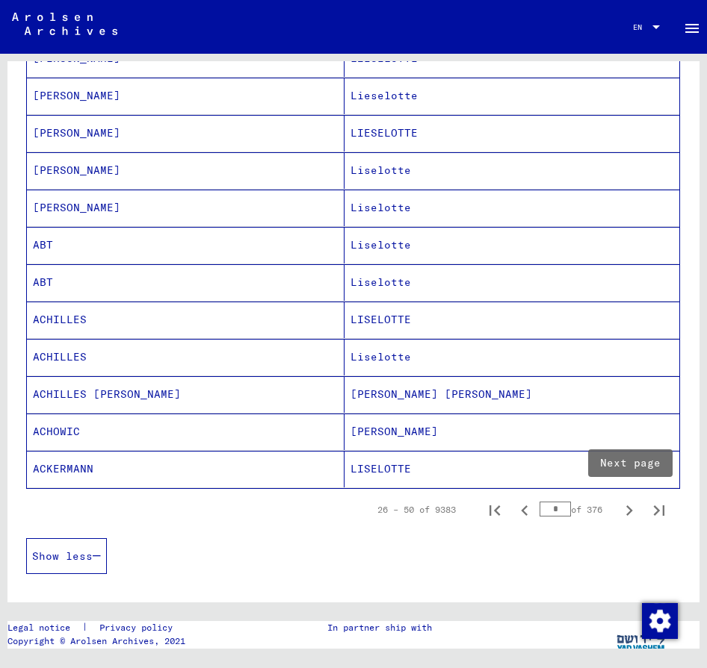
click at [624, 514] on icon "Next page" at bounding box center [628, 510] width 21 height 21
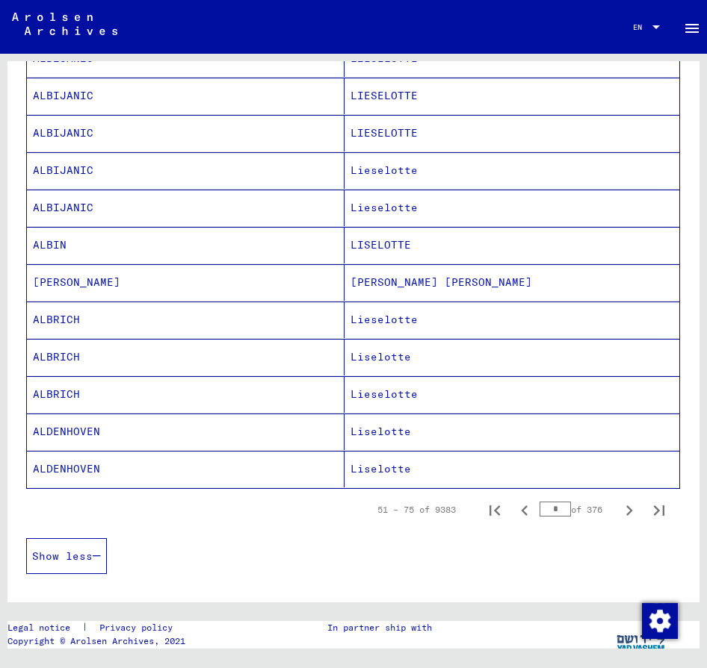
click at [624, 514] on icon "Next page" at bounding box center [628, 510] width 21 height 21
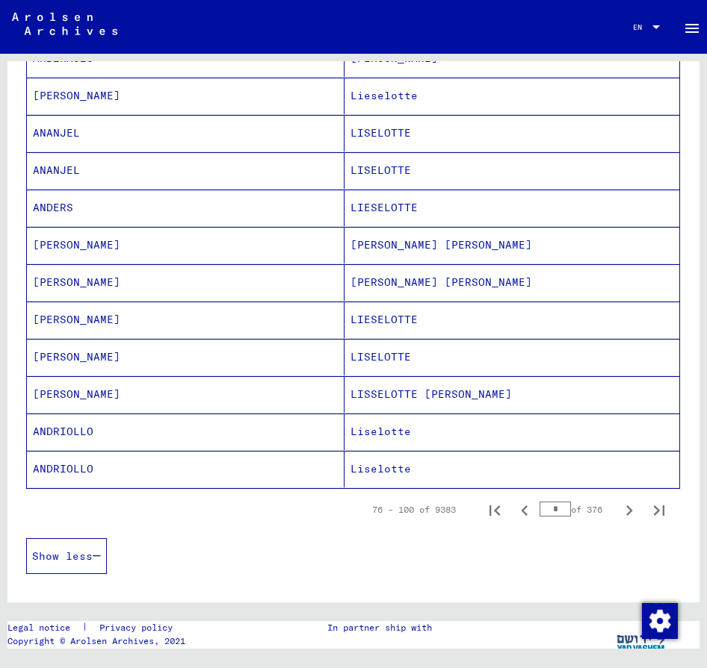
click at [624, 514] on icon "Next page" at bounding box center [628, 510] width 21 height 21
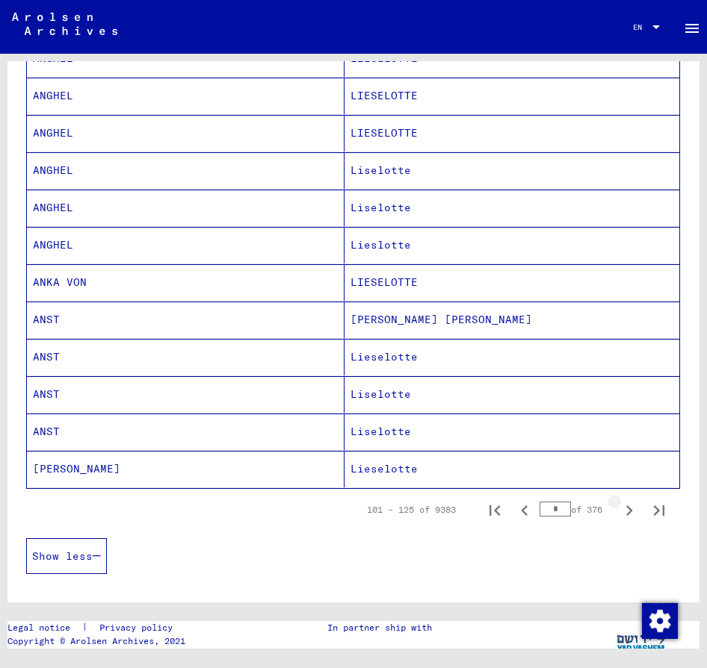
click at [624, 514] on icon "Next page" at bounding box center [628, 510] width 21 height 21
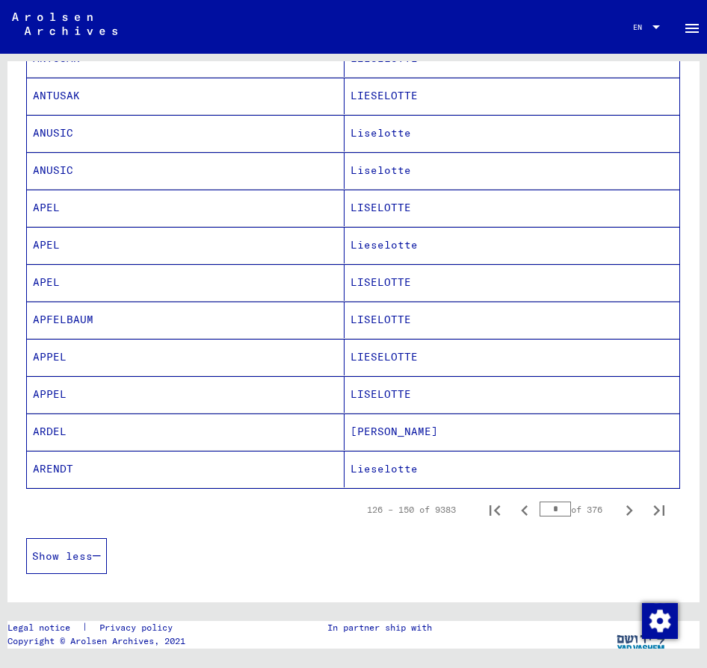
click at [624, 514] on icon "Next page" at bounding box center [628, 510] width 21 height 21
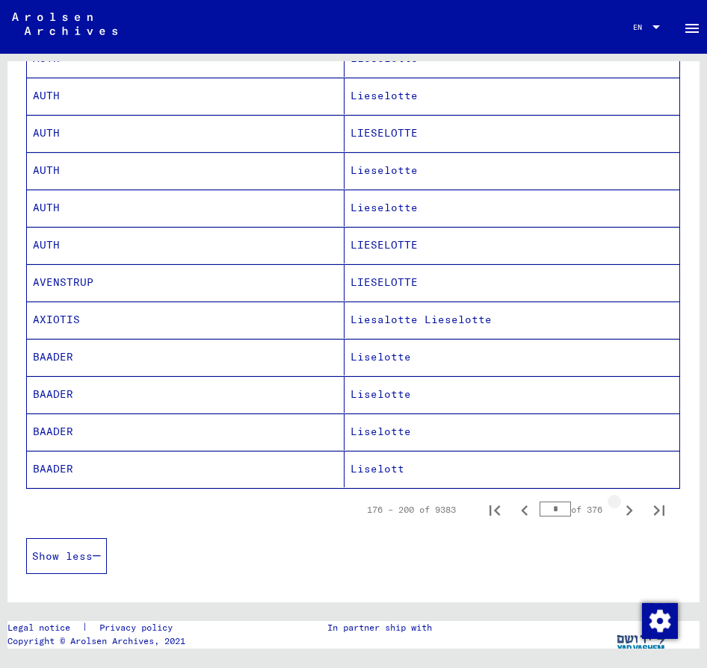
click at [624, 514] on icon "Next page" at bounding box center [628, 510] width 21 height 21
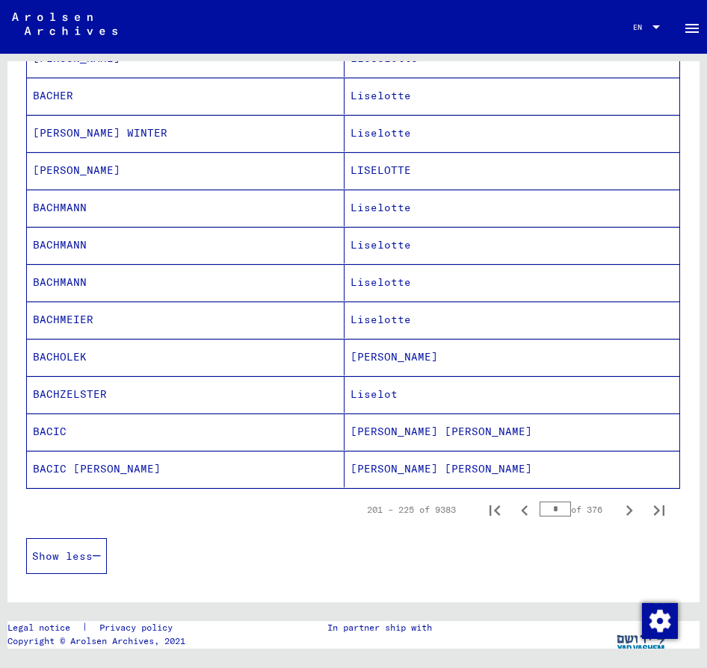
click at [624, 514] on icon "Next page" at bounding box center [628, 510] width 21 height 21
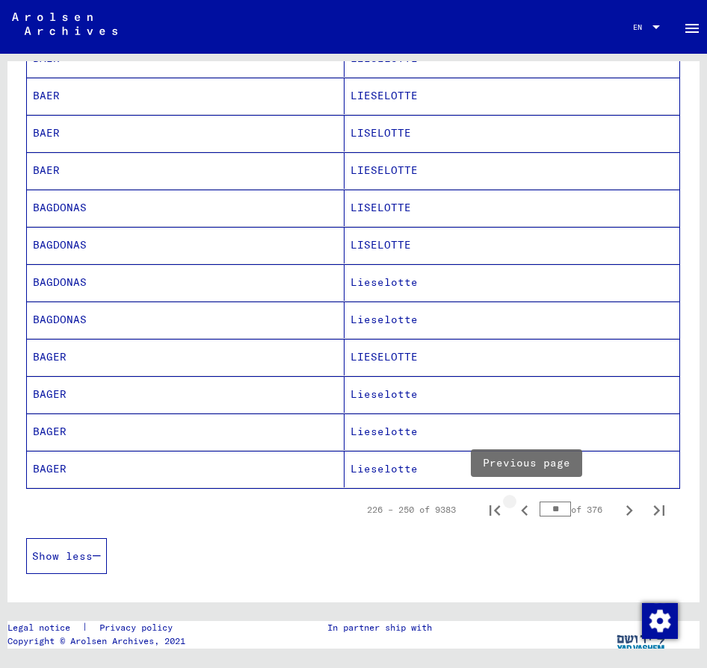
click at [524, 509] on icon "Previous page" at bounding box center [524, 511] width 7 height 10
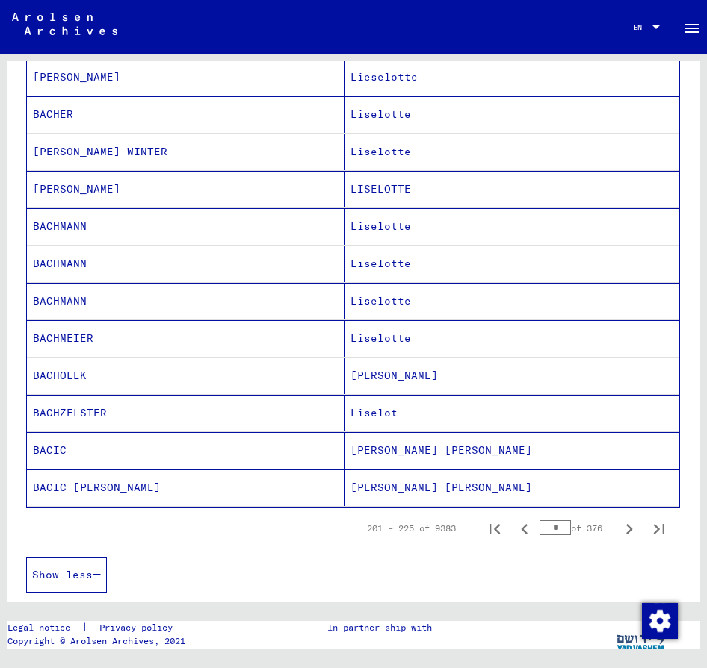
scroll to position [723, 0]
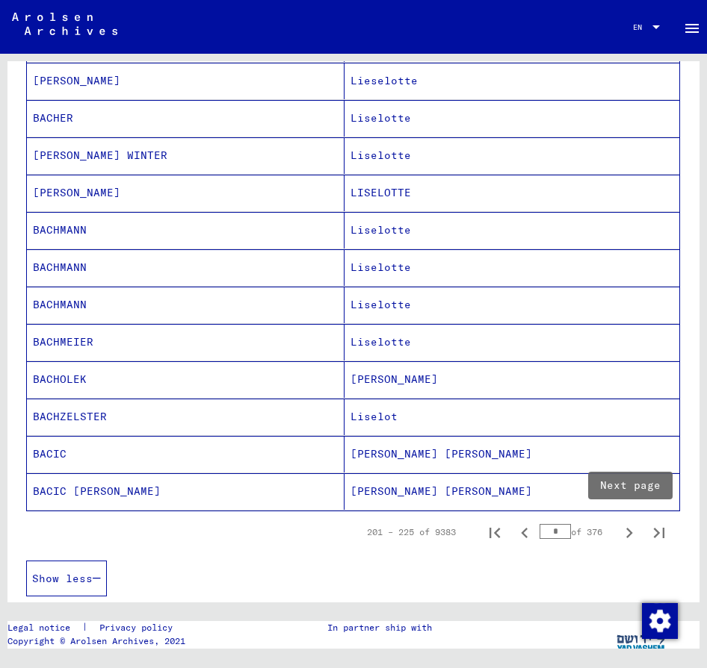
click at [626, 533] on icon "Next page" at bounding box center [628, 533] width 21 height 21
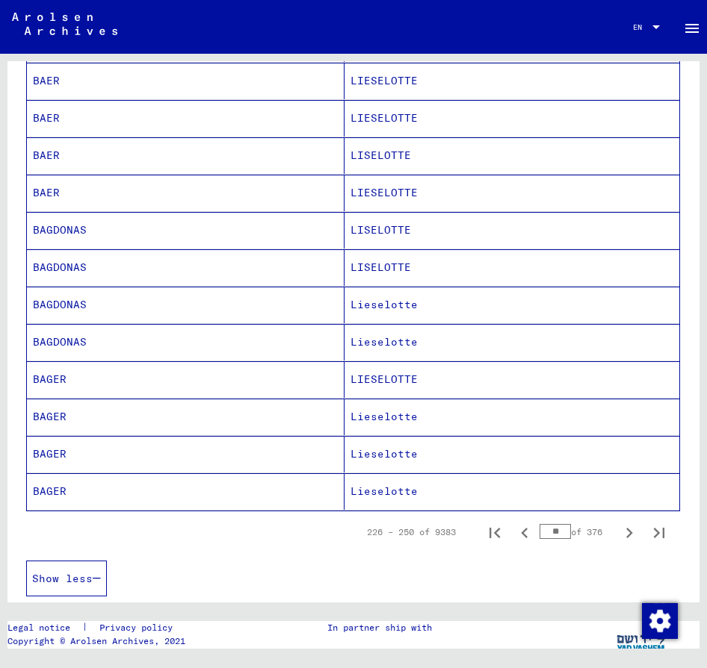
click at [626, 533] on icon "Next page" at bounding box center [628, 533] width 21 height 21
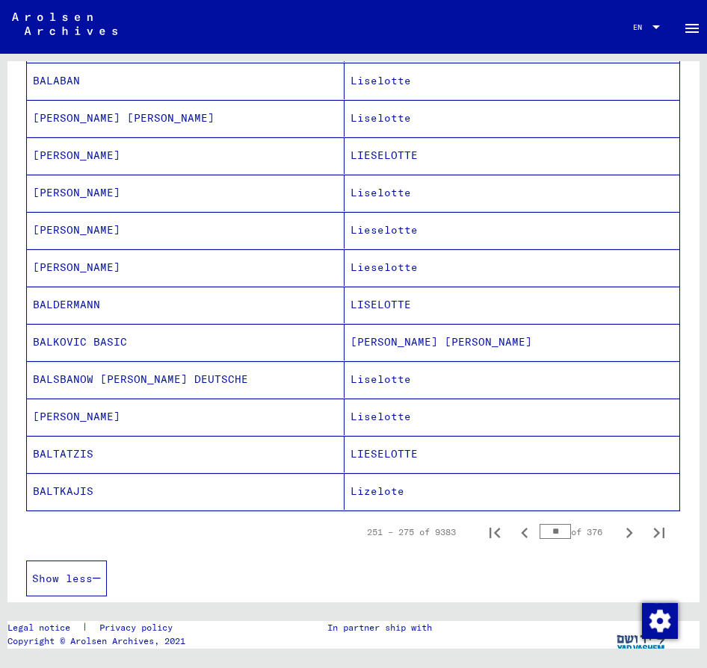
click at [626, 533] on icon "Next page" at bounding box center [628, 533] width 21 height 21
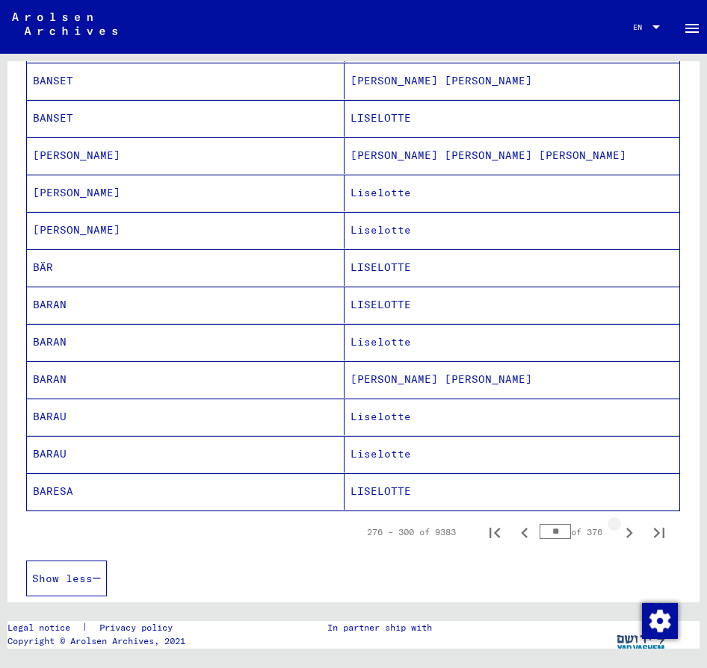
click at [626, 533] on icon "Next page" at bounding box center [628, 533] width 21 height 21
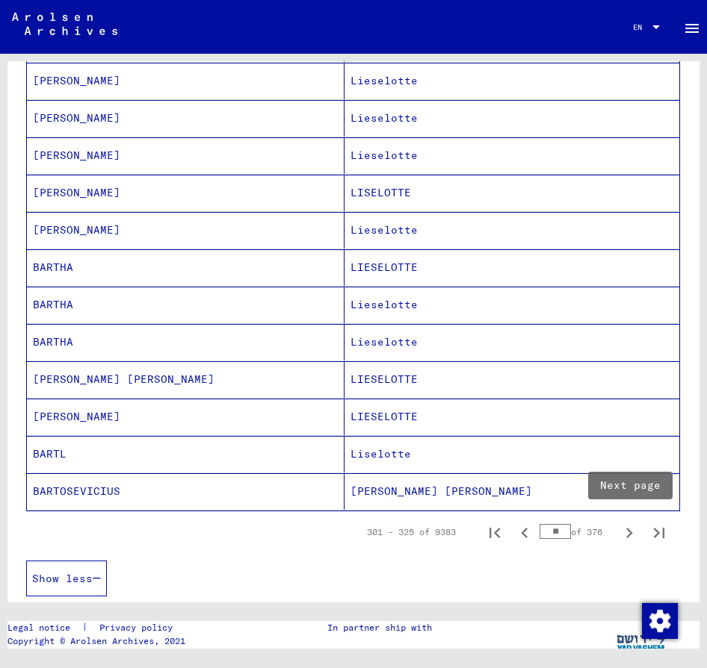
click at [627, 535] on icon "Next page" at bounding box center [628, 533] width 21 height 21
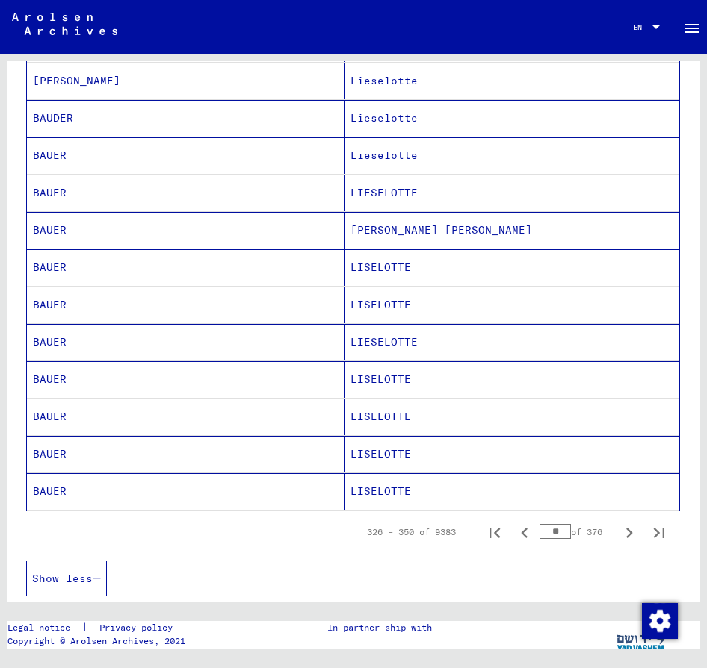
click at [627, 535] on icon "Next page" at bounding box center [628, 533] width 21 height 21
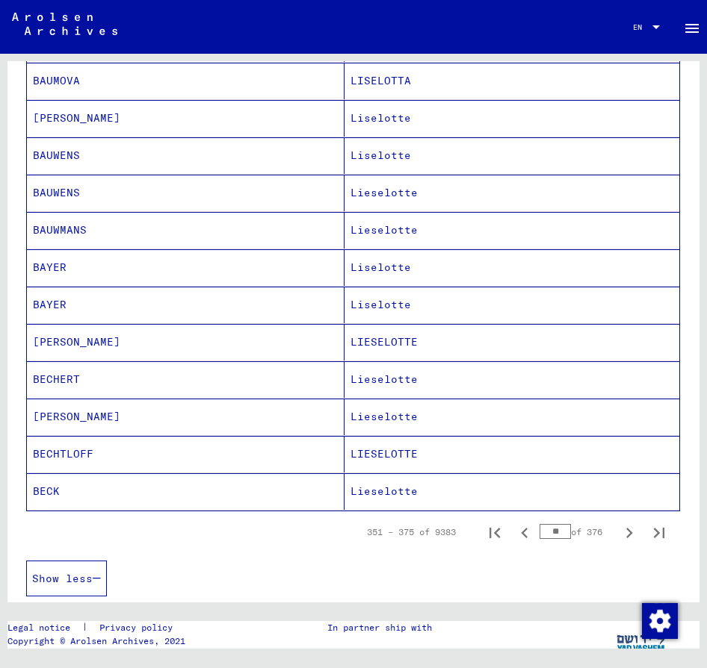
click at [627, 535] on icon "Next page" at bounding box center [628, 533] width 21 height 21
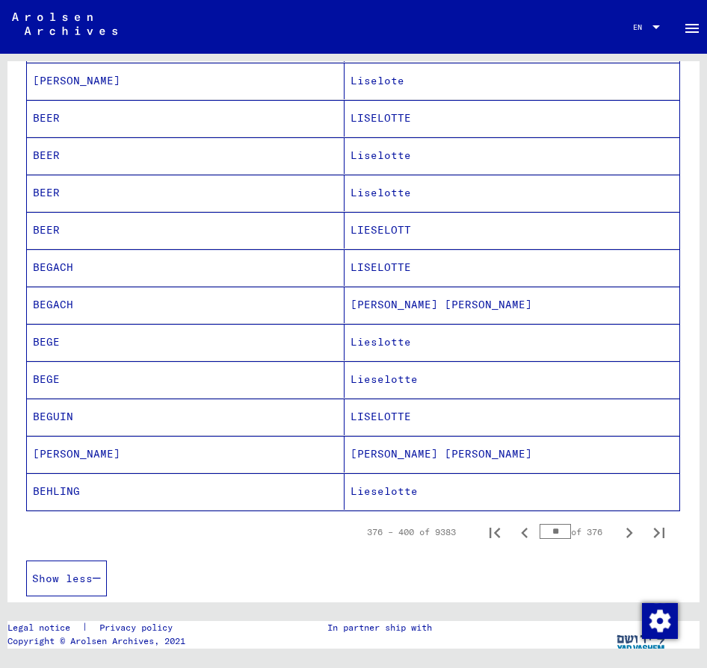
click at [627, 535] on icon "Next page" at bounding box center [628, 533] width 21 height 21
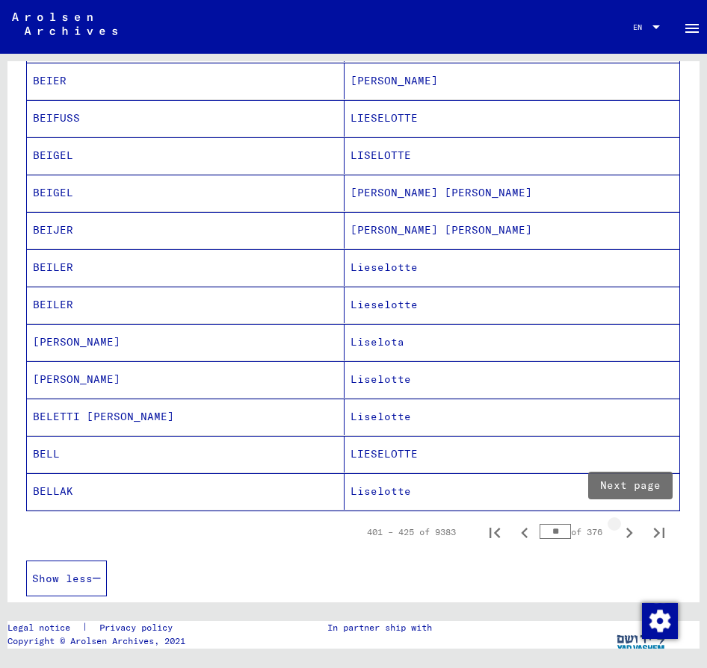
click at [624, 534] on icon "Next page" at bounding box center [628, 533] width 21 height 21
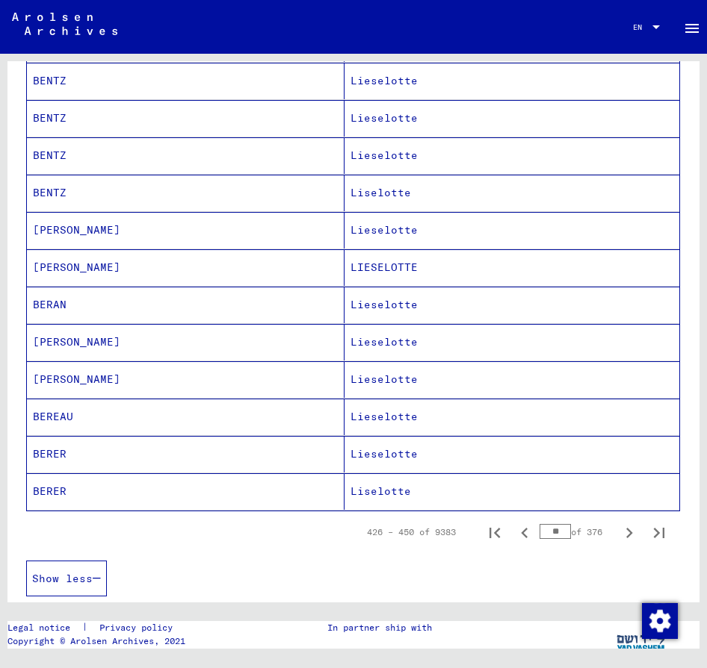
click at [624, 534] on icon "Next page" at bounding box center [628, 533] width 21 height 21
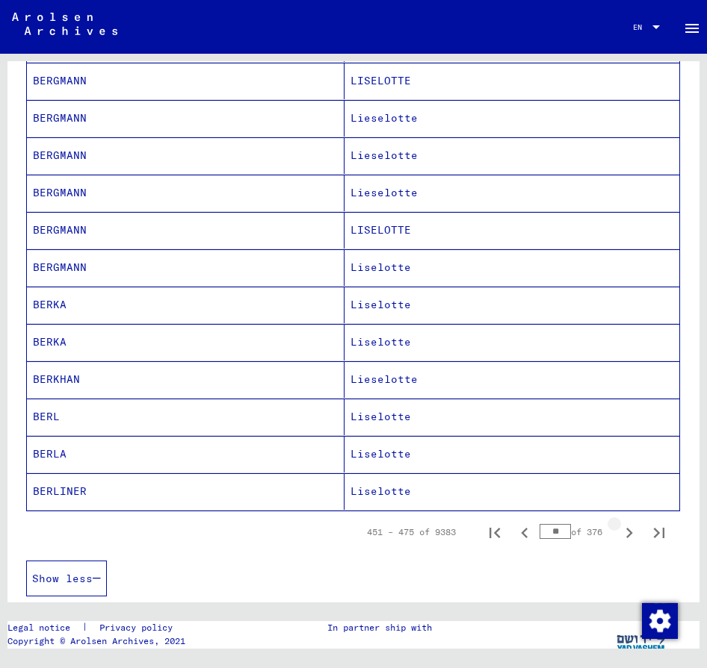
click at [624, 534] on icon "Next page" at bounding box center [628, 533] width 21 height 21
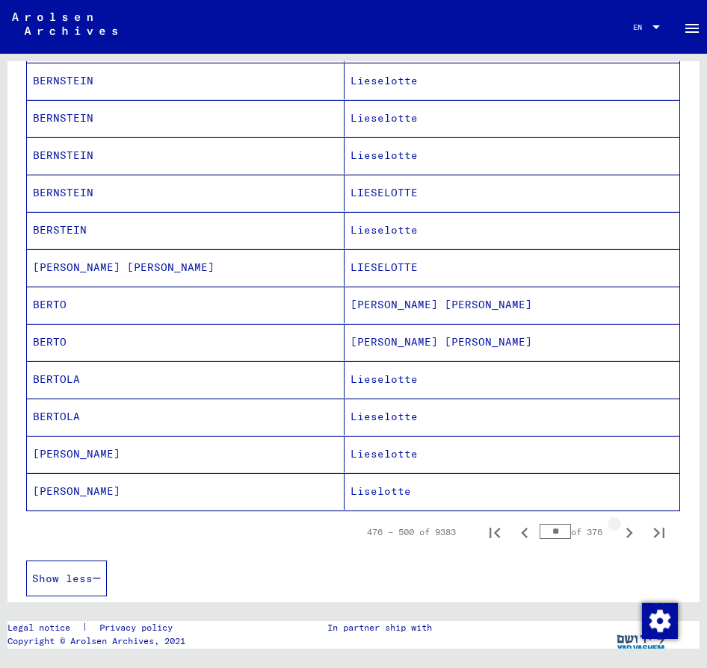
click at [624, 534] on icon "Next page" at bounding box center [628, 533] width 21 height 21
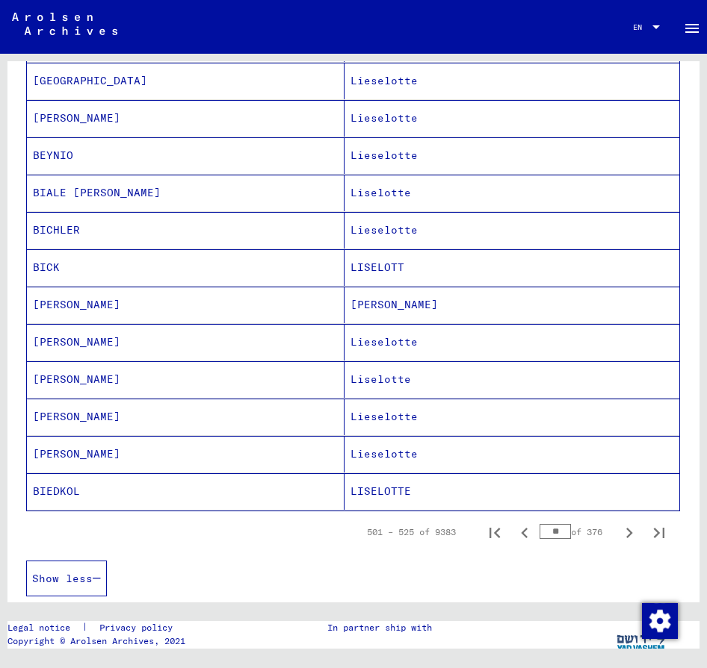
click at [624, 534] on icon "Next page" at bounding box center [628, 533] width 21 height 21
type input "**"
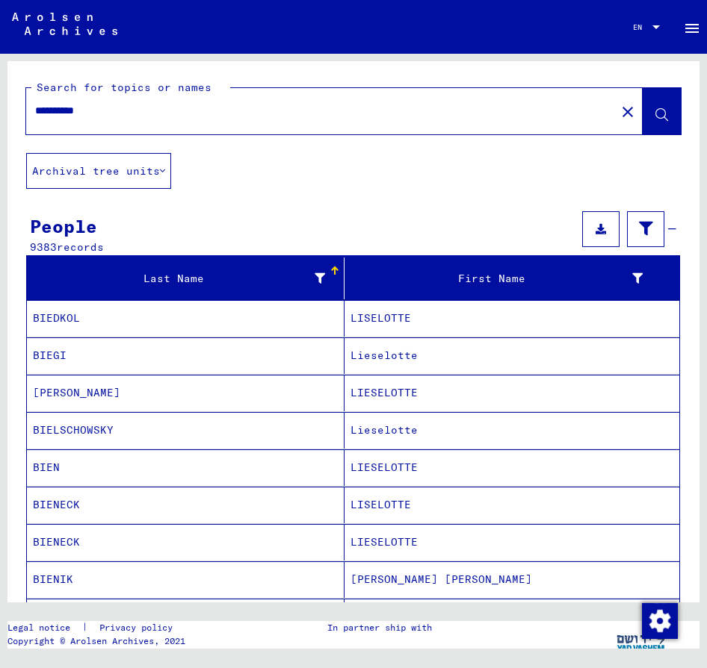
scroll to position [0, 0]
click at [282, 111] on input "**********" at bounding box center [320, 111] width 571 height 16
type input "**********"
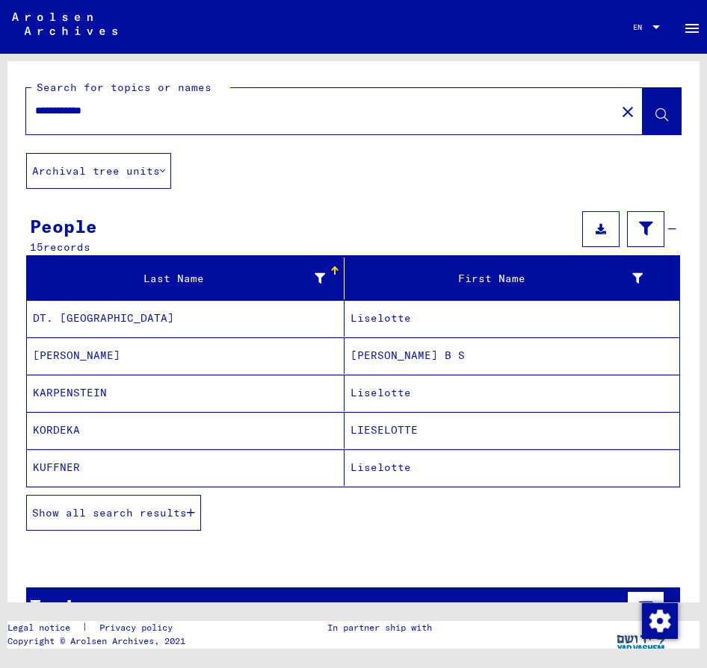
click at [99, 509] on span "Show all search results" at bounding box center [109, 512] width 155 height 13
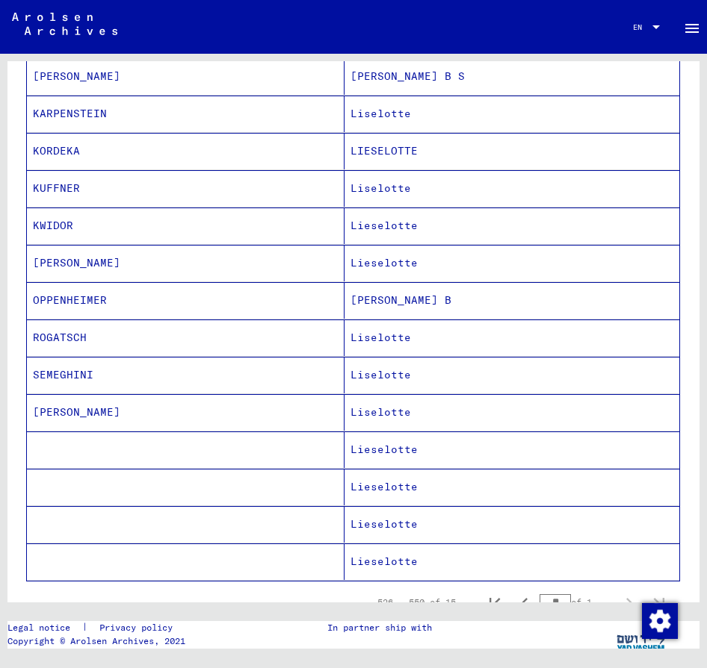
scroll to position [362, 0]
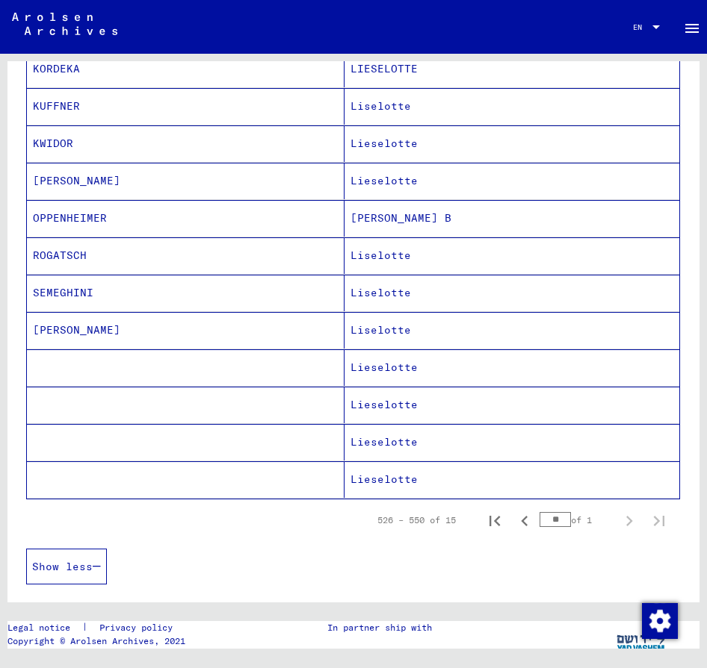
click at [394, 366] on mat-cell "Lieselotte" at bounding box center [511, 368] width 335 height 37
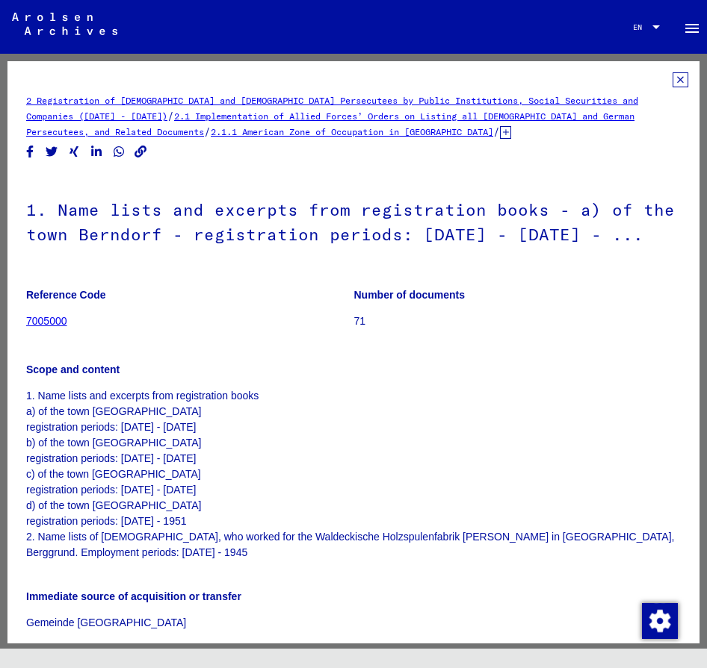
click at [686, 84] on icon at bounding box center [680, 79] width 16 height 15
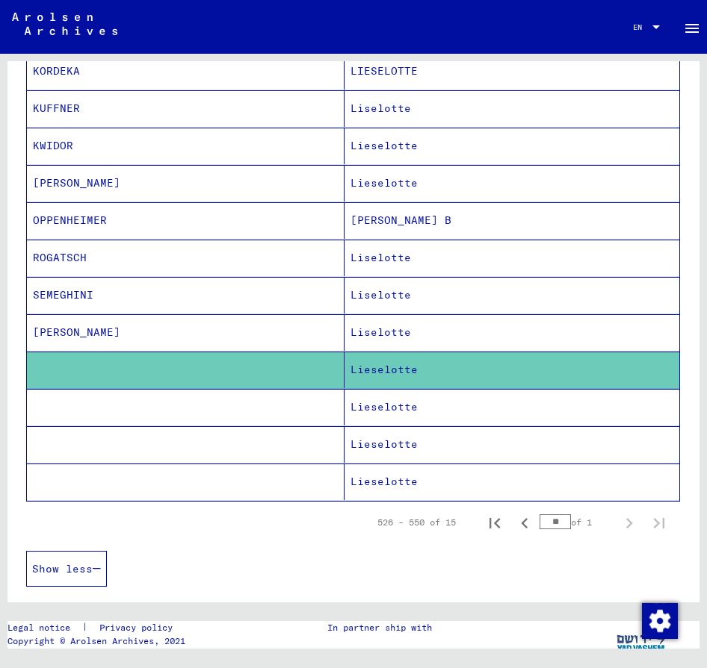
scroll to position [365, 0]
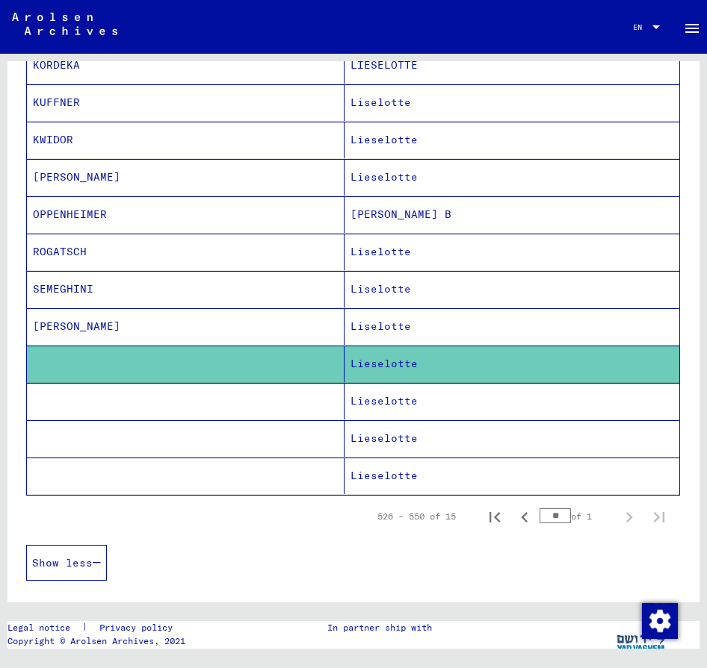
click at [373, 401] on mat-cell "Lieselotte" at bounding box center [511, 401] width 335 height 37
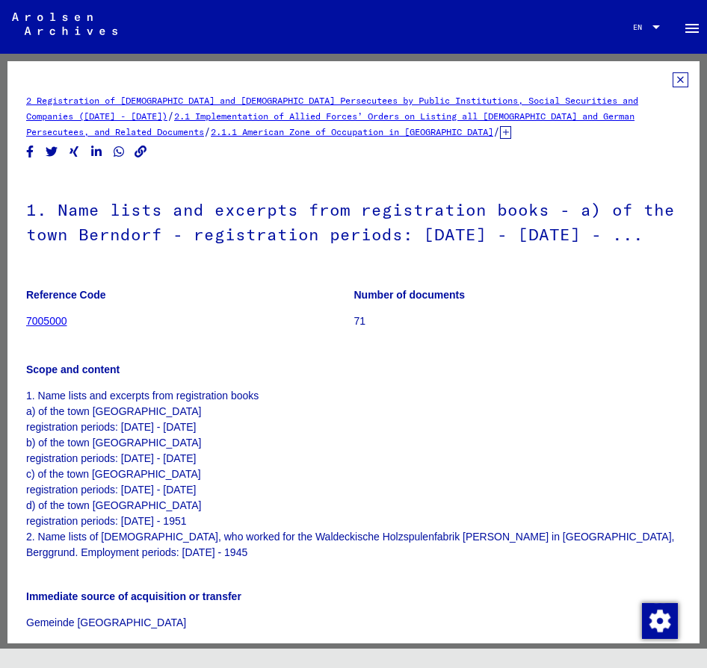
click at [675, 84] on icon at bounding box center [680, 79] width 16 height 15
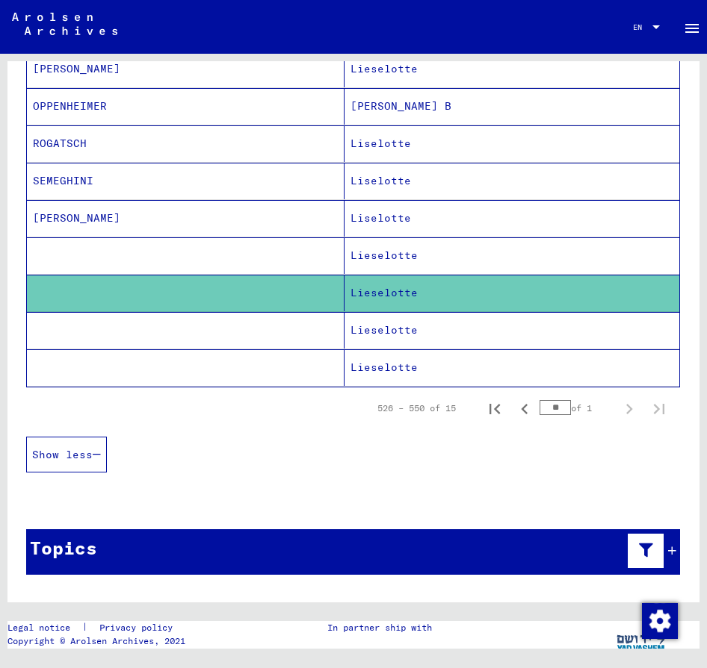
scroll to position [474, 0]
click at [383, 330] on mat-cell "Lieselotte" at bounding box center [511, 330] width 335 height 37
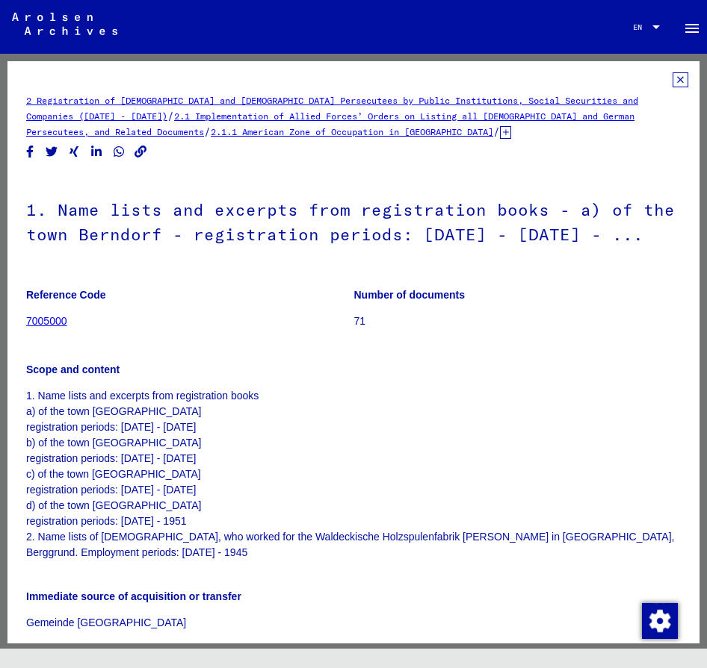
click at [674, 79] on icon at bounding box center [680, 79] width 16 height 15
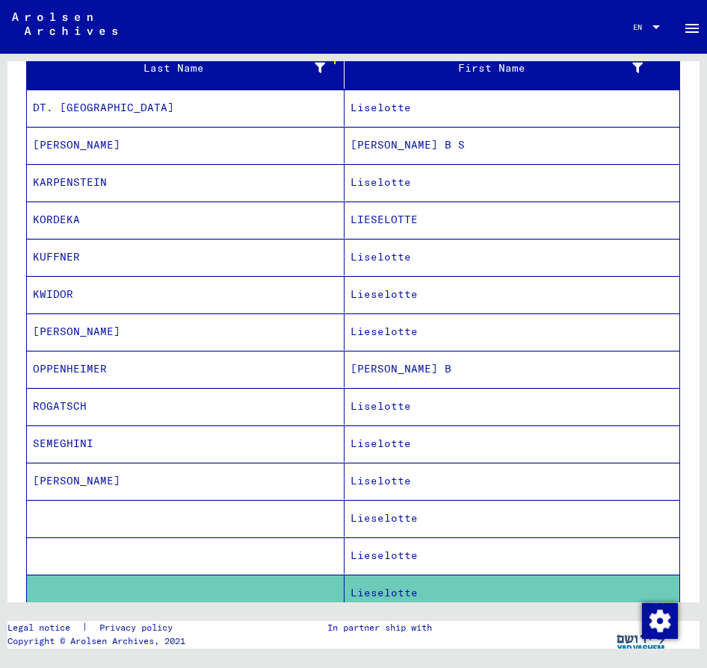
scroll to position [224, 0]
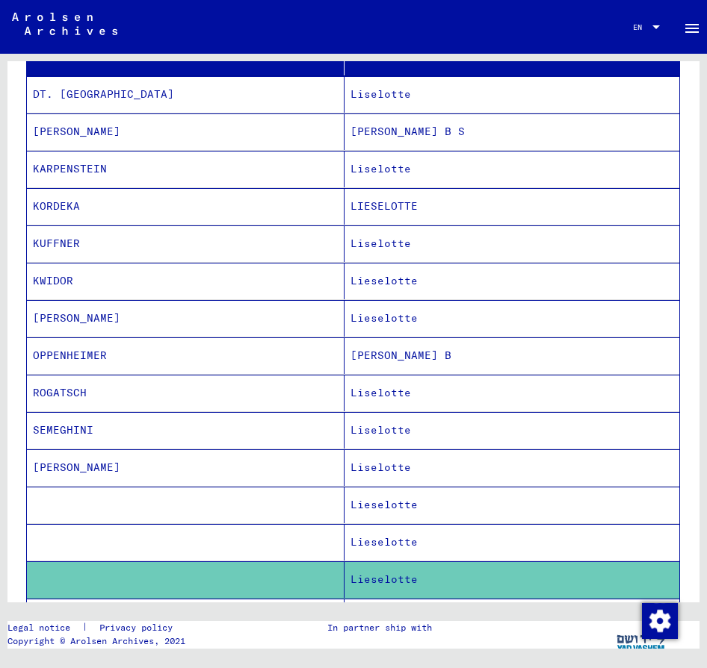
click at [307, 369] on mat-cell "OPPENHEIMER" at bounding box center [185, 356] width 317 height 37
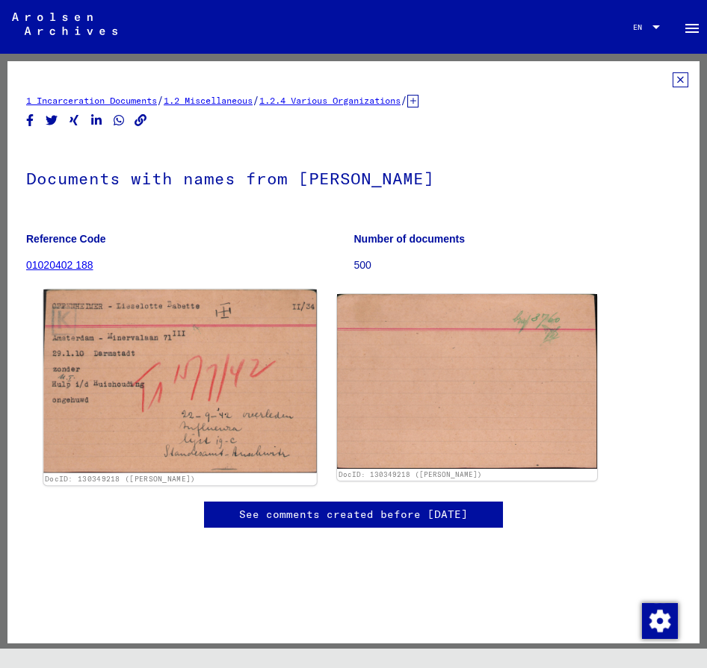
click at [218, 359] on img at bounding box center [179, 381] width 273 height 183
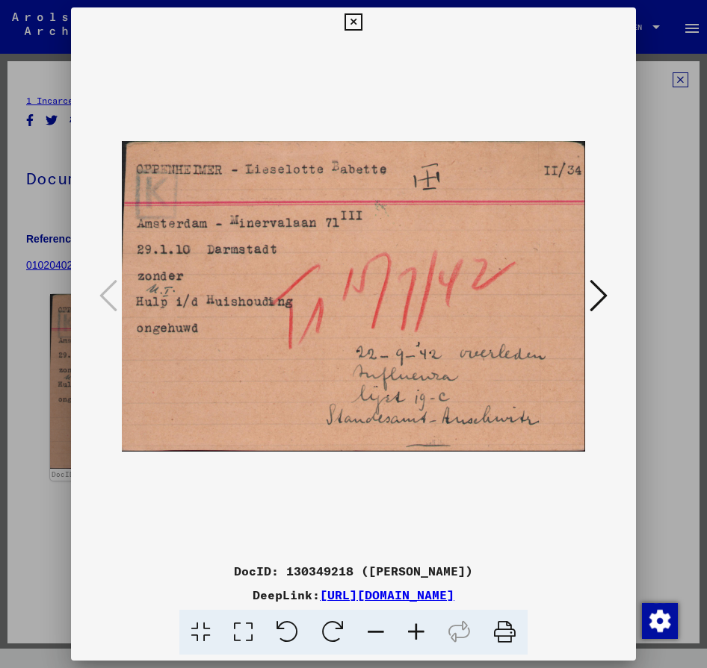
click at [602, 295] on icon at bounding box center [598, 296] width 18 height 36
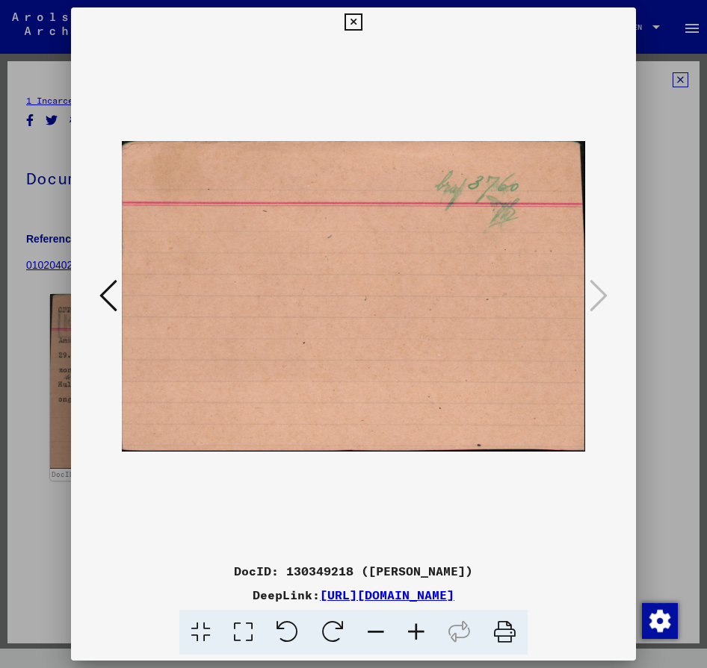
click at [362, 16] on icon at bounding box center [352, 22] width 17 height 18
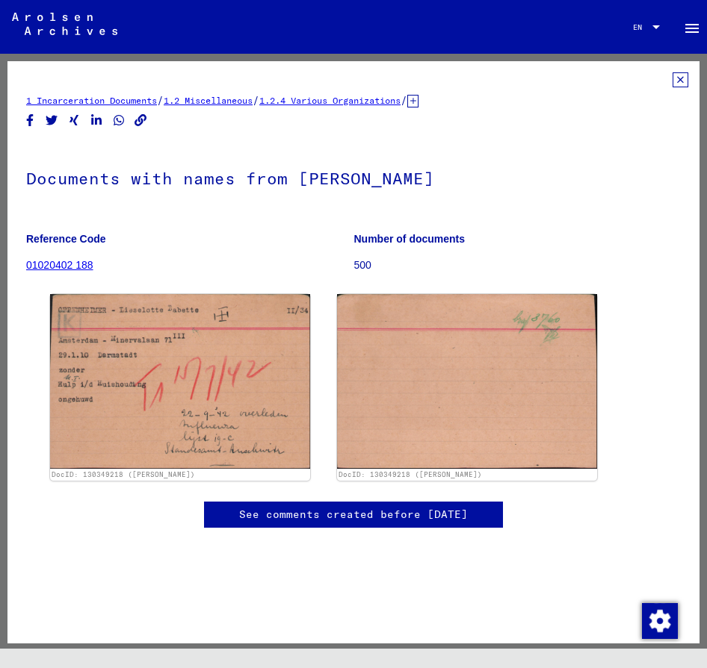
click at [682, 79] on icon at bounding box center [680, 79] width 16 height 15
